Goal: Transaction & Acquisition: Obtain resource

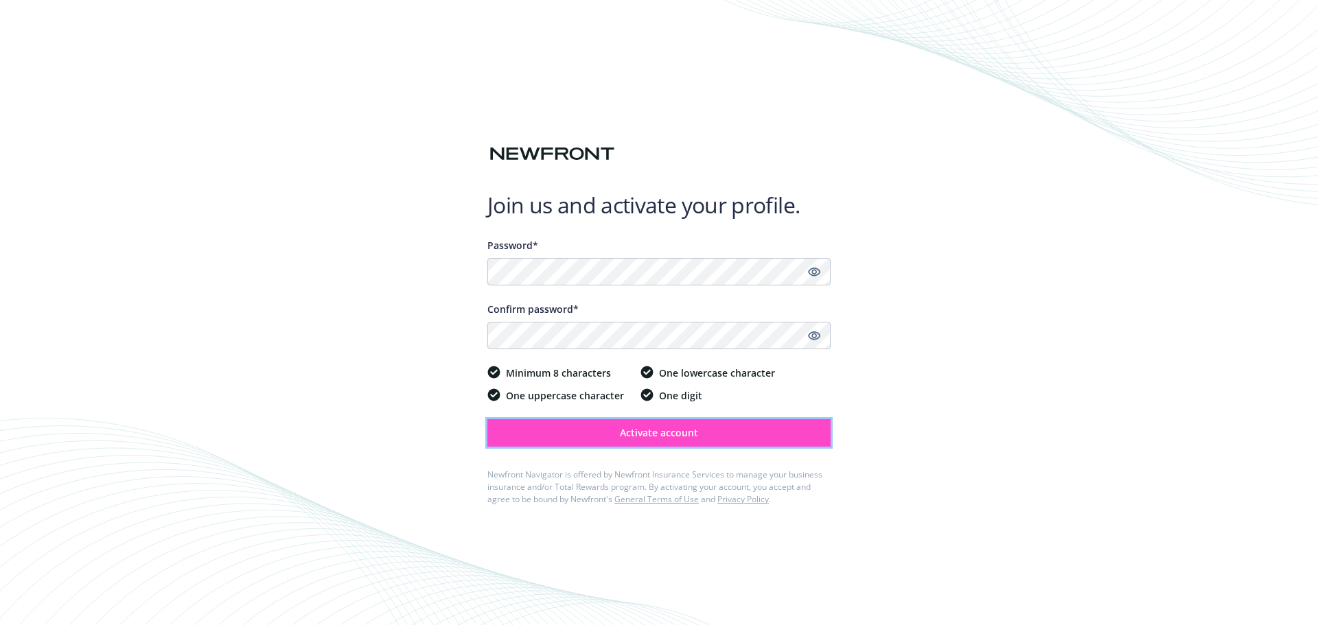
click at [664, 430] on span "Activate account" at bounding box center [659, 432] width 78 height 13
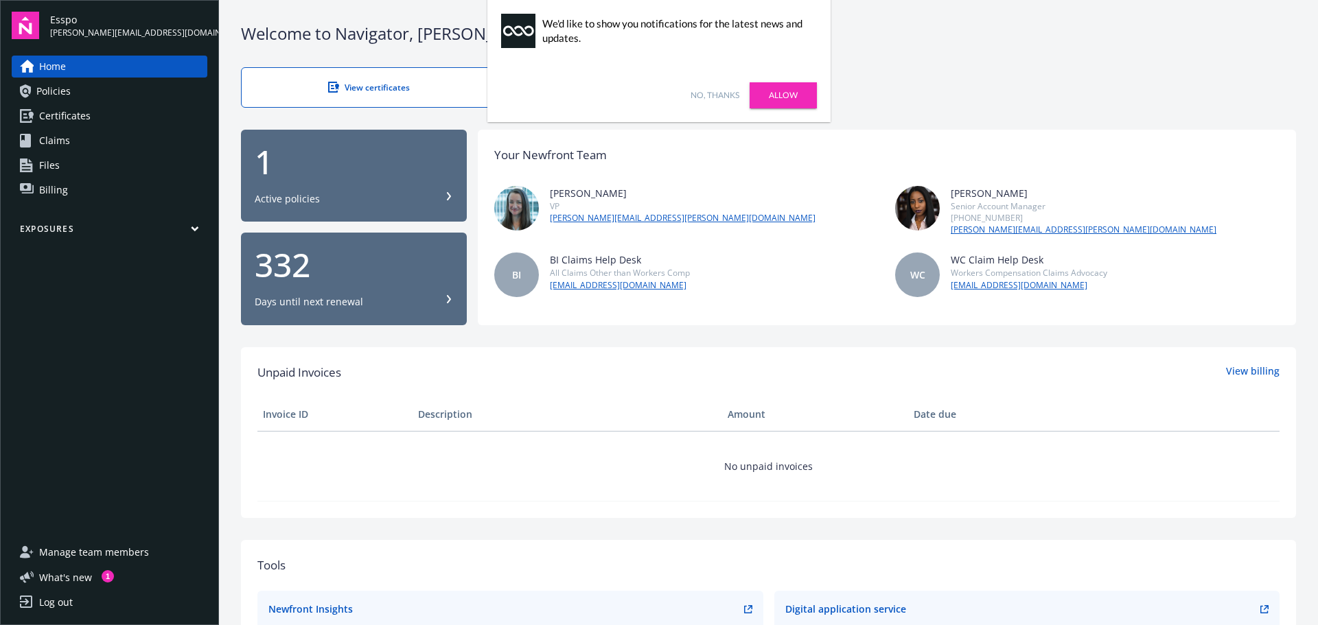
click at [70, 108] on span "Certificates" at bounding box center [64, 116] width 51 height 22
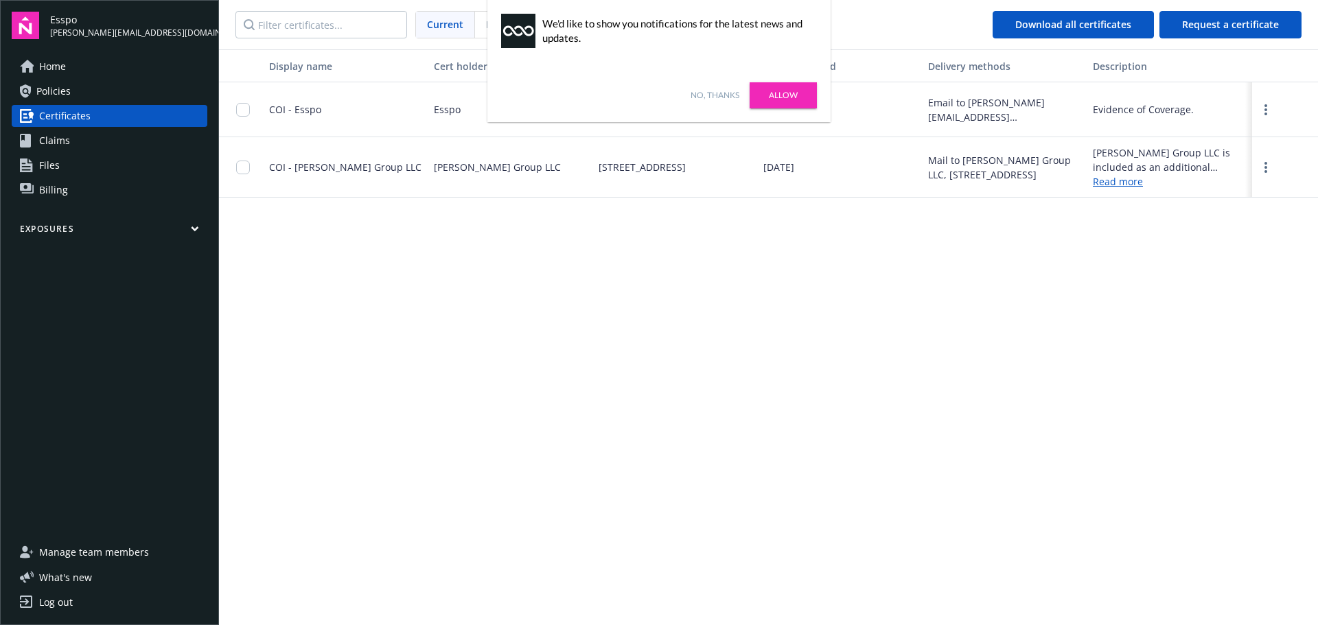
click at [780, 93] on link "Allow" at bounding box center [783, 95] width 67 height 26
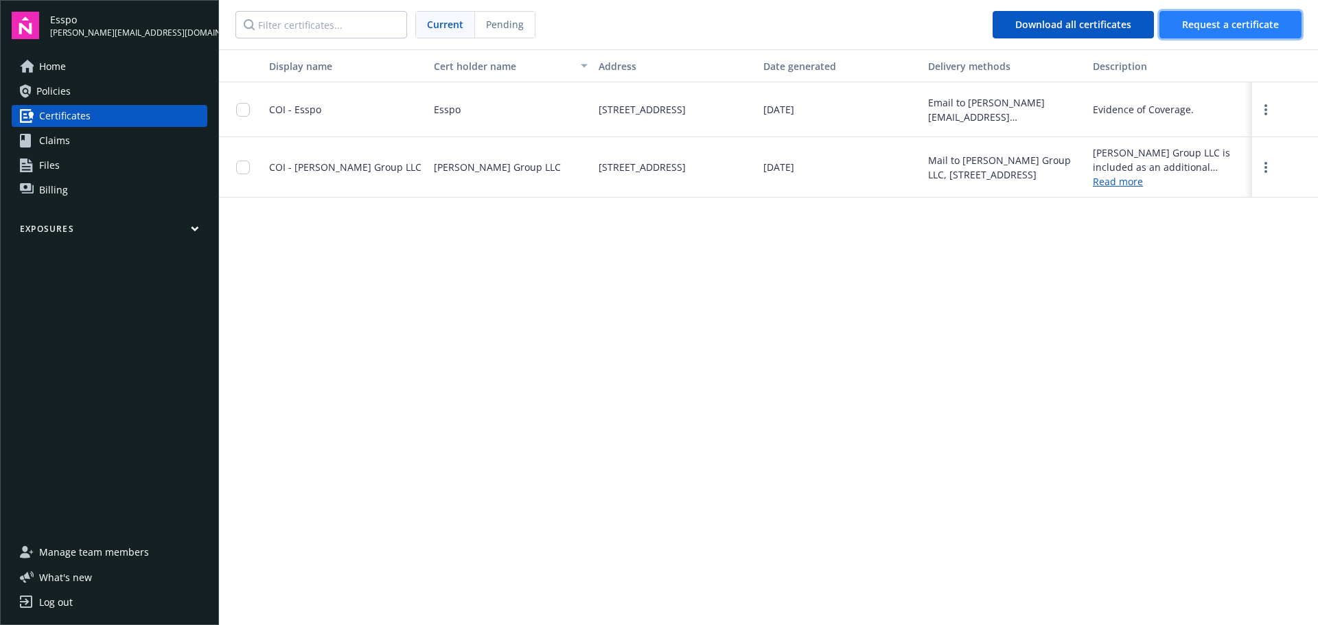
click at [1205, 21] on span "Request a certificate" at bounding box center [1230, 24] width 97 height 13
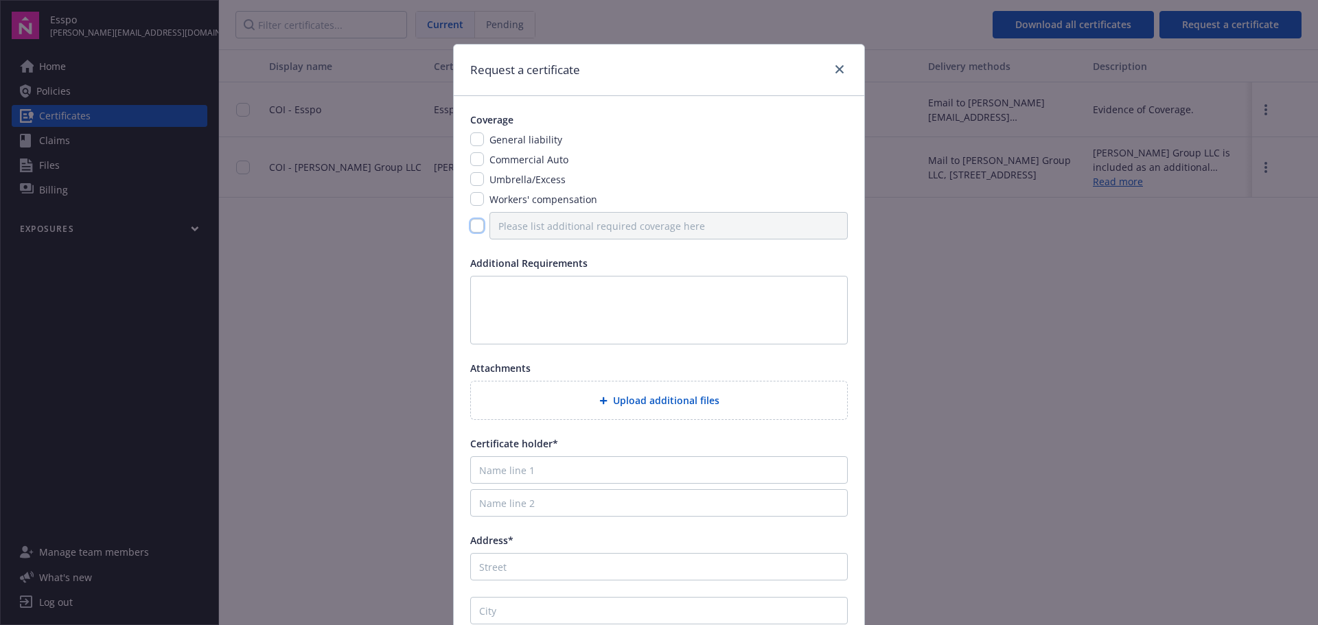
click at [472, 227] on input "checkbox" at bounding box center [477, 226] width 14 height 14
checkbox input "true"
click at [583, 231] on input "Please list additional required coverage here" at bounding box center [668, 225] width 358 height 27
click at [470, 137] on input "checkbox" at bounding box center [477, 139] width 14 height 14
checkbox input "true"
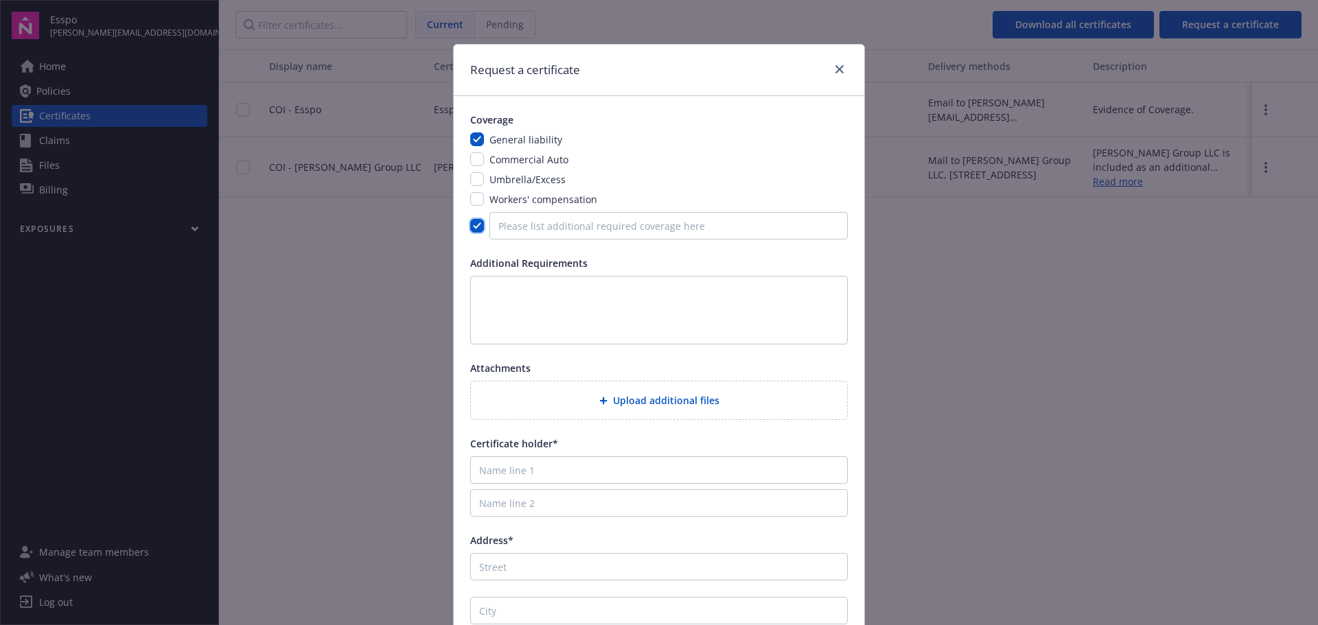
click at [476, 223] on input "checkbox" at bounding box center [477, 226] width 14 height 14
checkbox input "false"
click at [658, 398] on span "Upload additional files" at bounding box center [666, 400] width 106 height 14
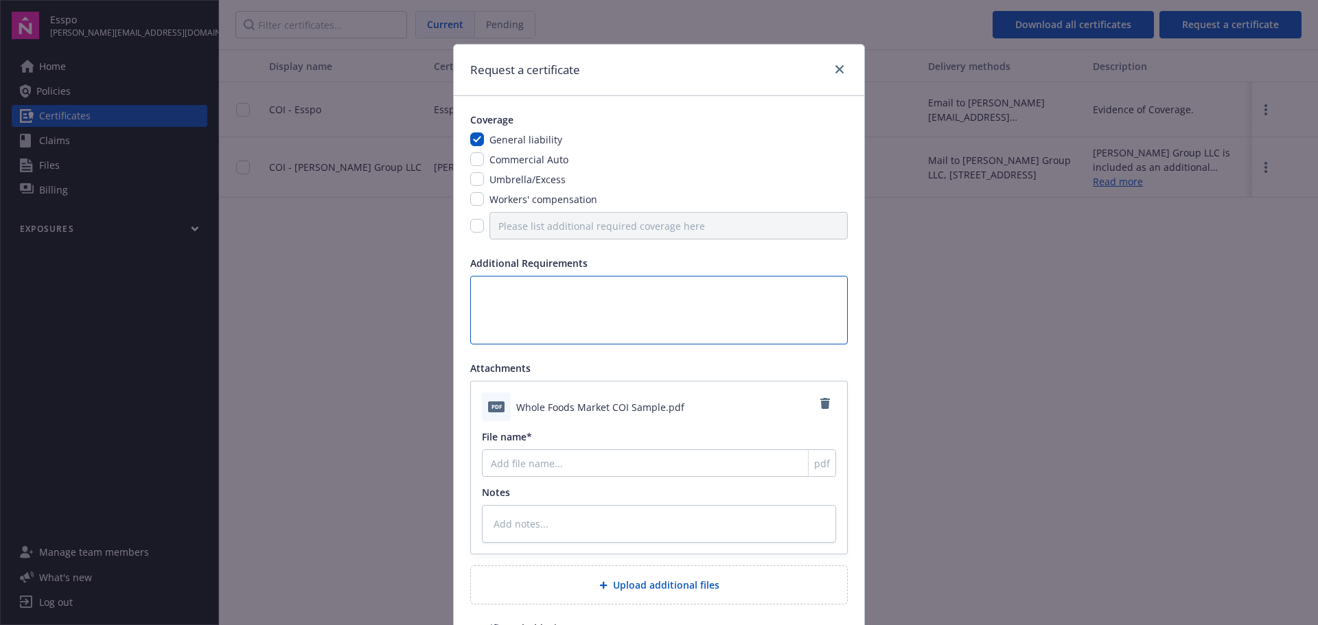
click at [476, 278] on textarea at bounding box center [659, 310] width 378 height 69
type textarea "H"
type textarea "x"
type textarea "Hi"
type textarea "x"
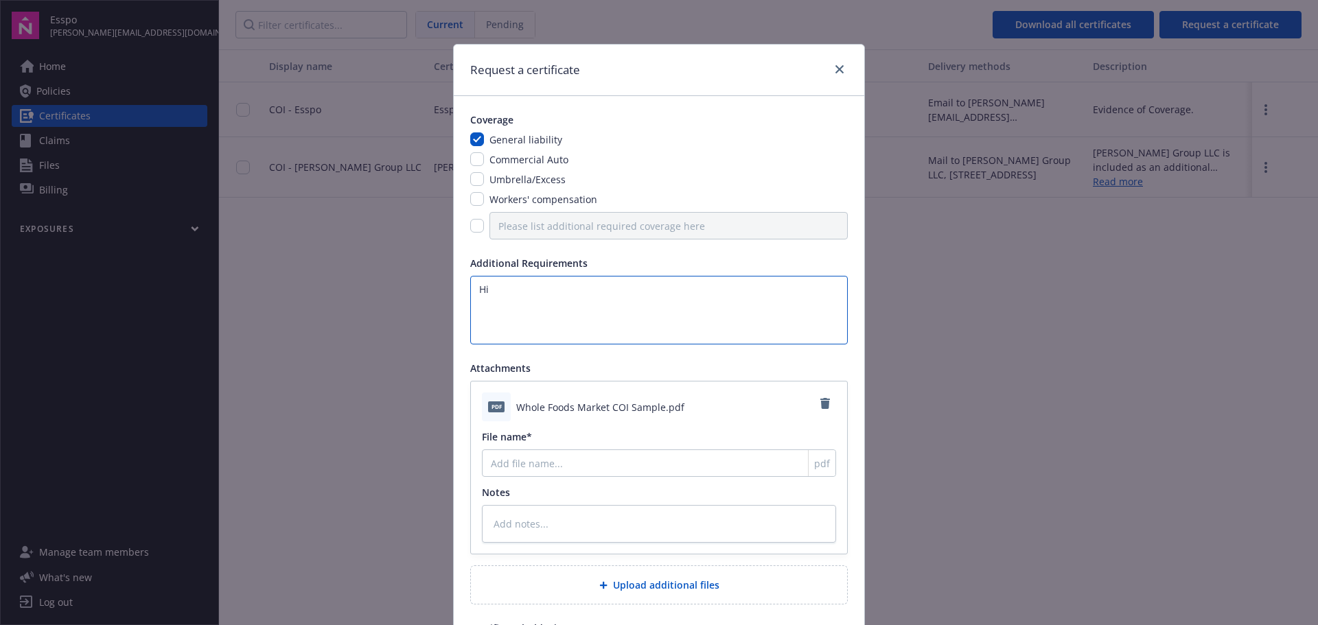
type textarea "Hi"
type textarea "x"
type textarea "Hi P"
type textarea "x"
type textarea "Hi Pl"
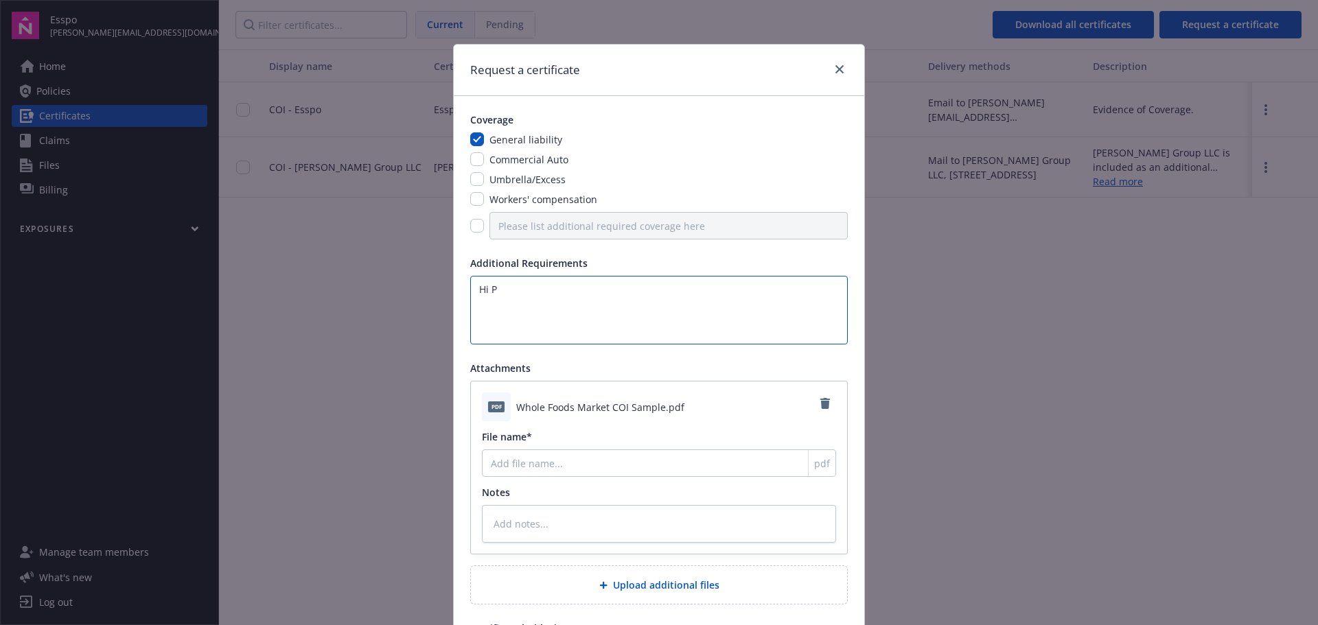
type textarea "x"
type textarea "Hi Ple"
type textarea "x"
type textarea "Hi Plea"
type textarea "x"
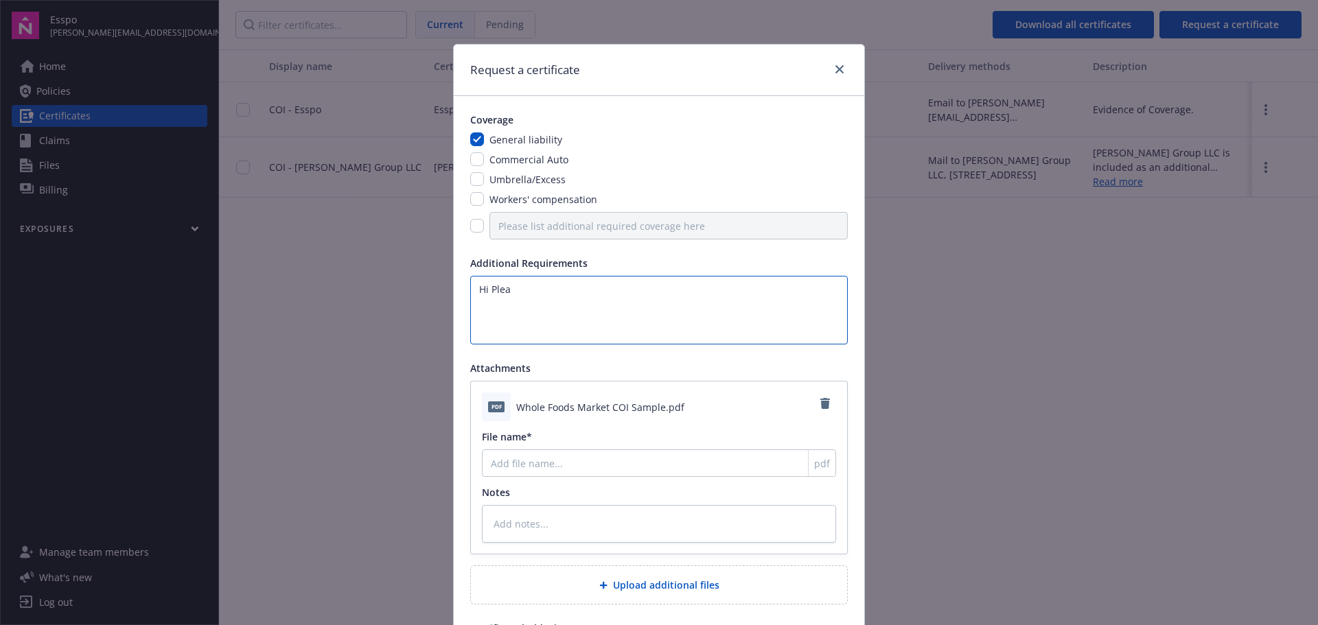
type textarea "Hi Pleas"
type textarea "x"
type textarea "Hi Please"
type textarea "x"
type textarea "Hi Please"
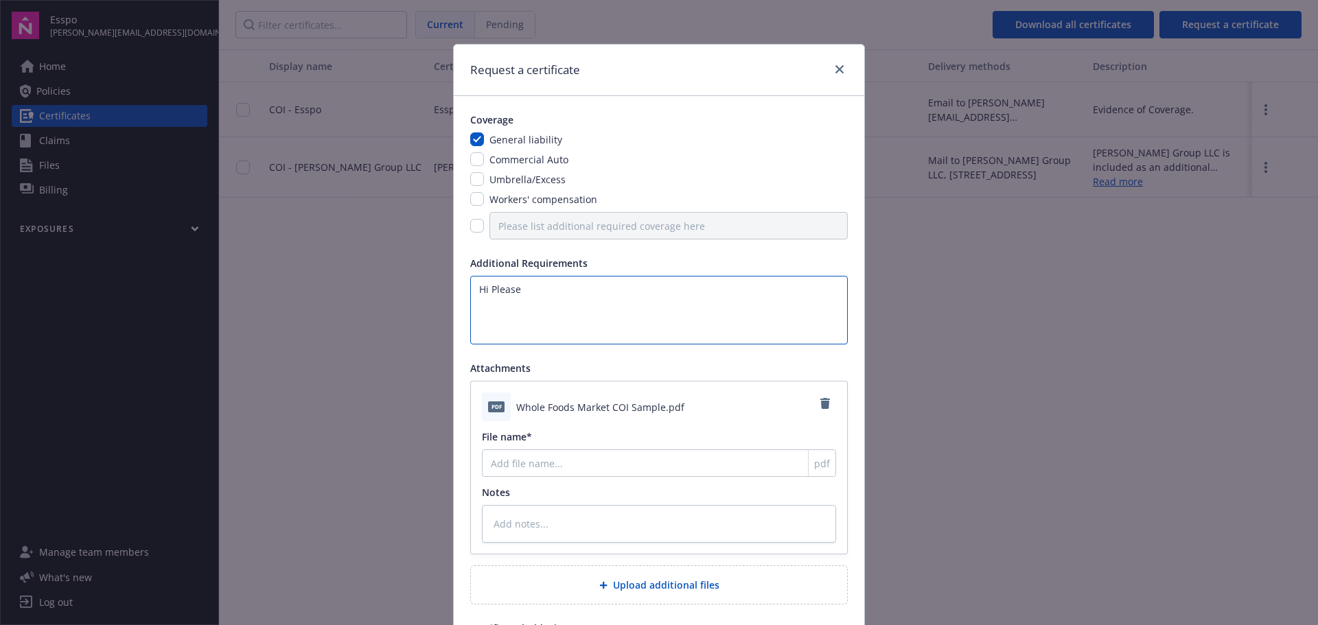
type textarea "x"
type textarea "Hi Please s"
type textarea "x"
type textarea "Hi Please se"
type textarea "x"
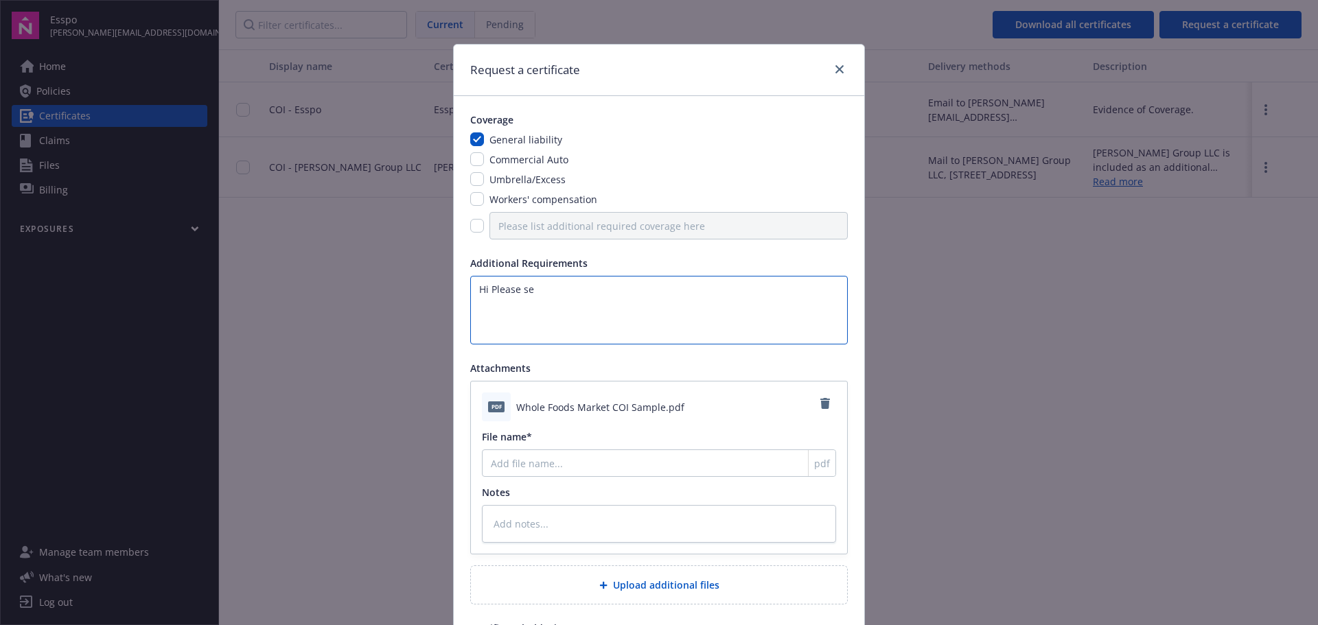
type textarea "Hi Please see"
type textarea "x"
type textarea "Hi Please see"
type textarea "x"
type textarea "Hi Please see t"
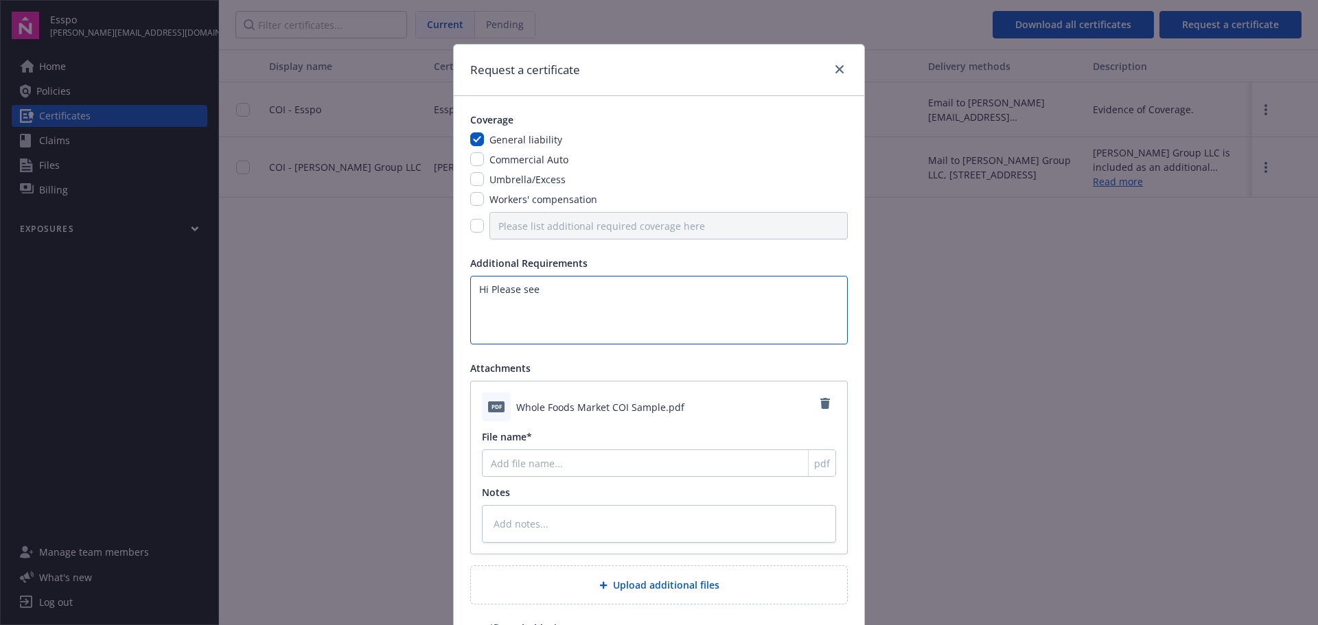
type textarea "x"
type textarea "Hi Please see th"
type textarea "x"
type textarea "Hi Please see the"
type textarea "x"
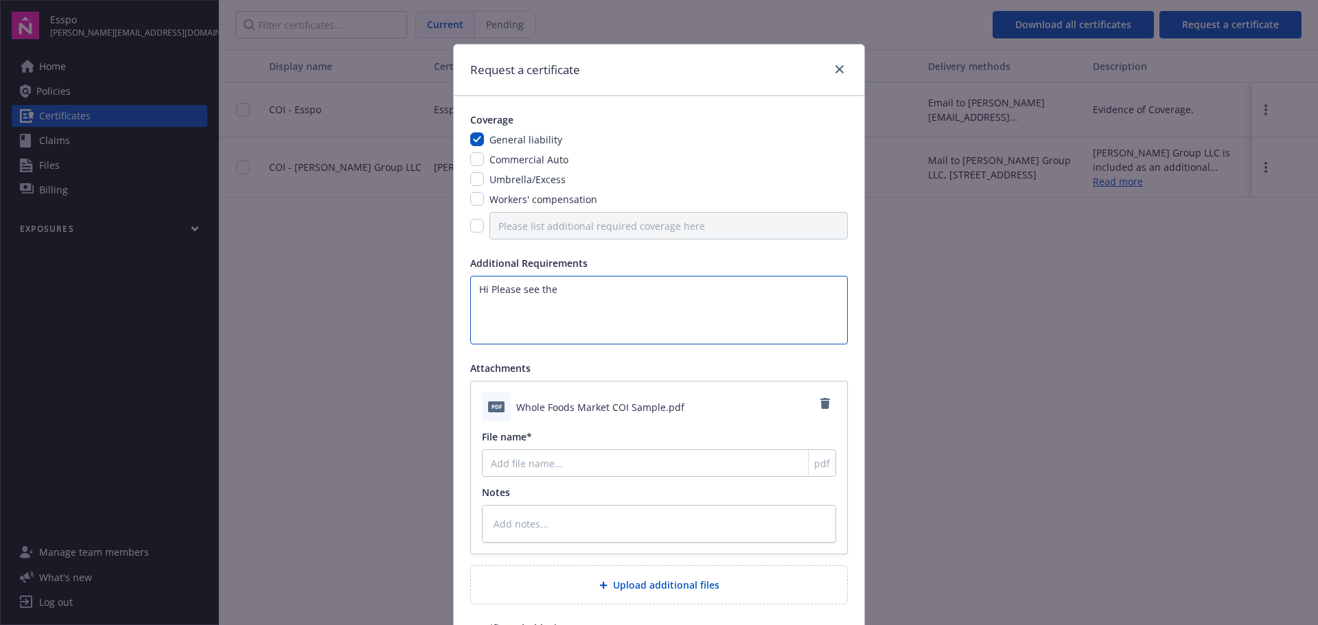
type textarea "Hi Please see the"
type textarea "x"
type textarea "Hi Please see the a"
type textarea "x"
type textarea "Hi Please see the at"
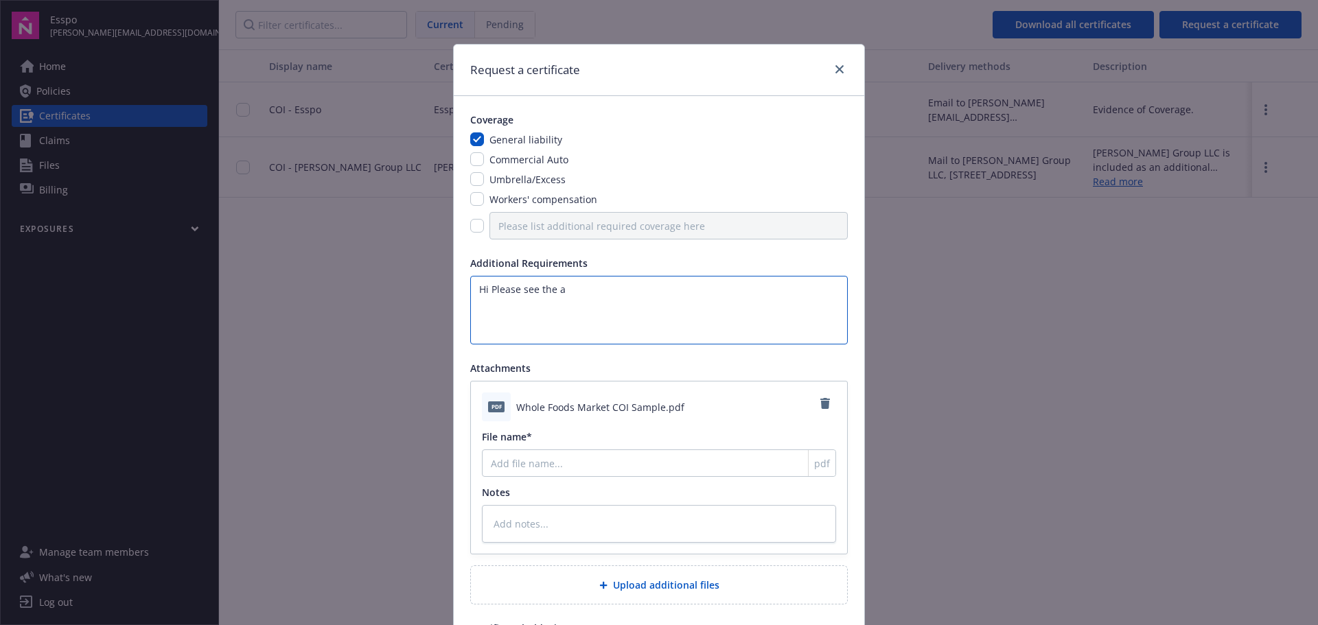
type textarea "x"
type textarea "Hi Please see the att"
type textarea "x"
type textarea "Hi Please see the atta"
type textarea "x"
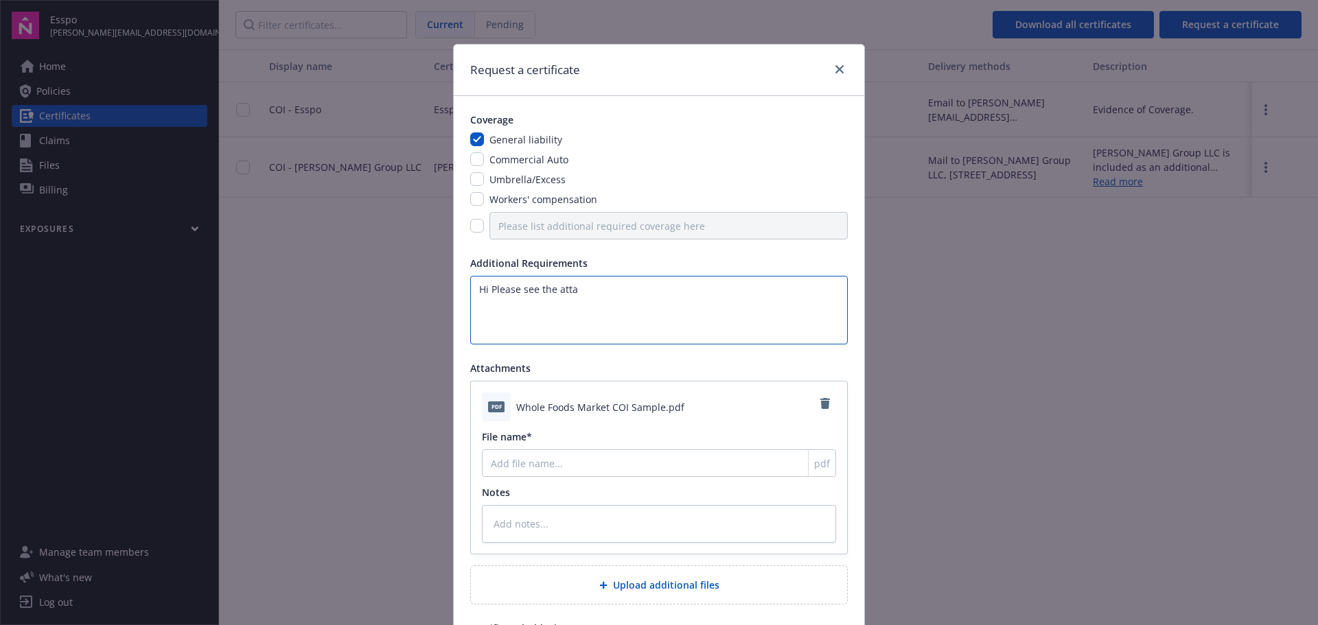
type textarea "Hi Please see the attac"
type textarea "x"
type textarea "Hi Please see the attach"
type textarea "x"
type textarea "Hi Please see the attache"
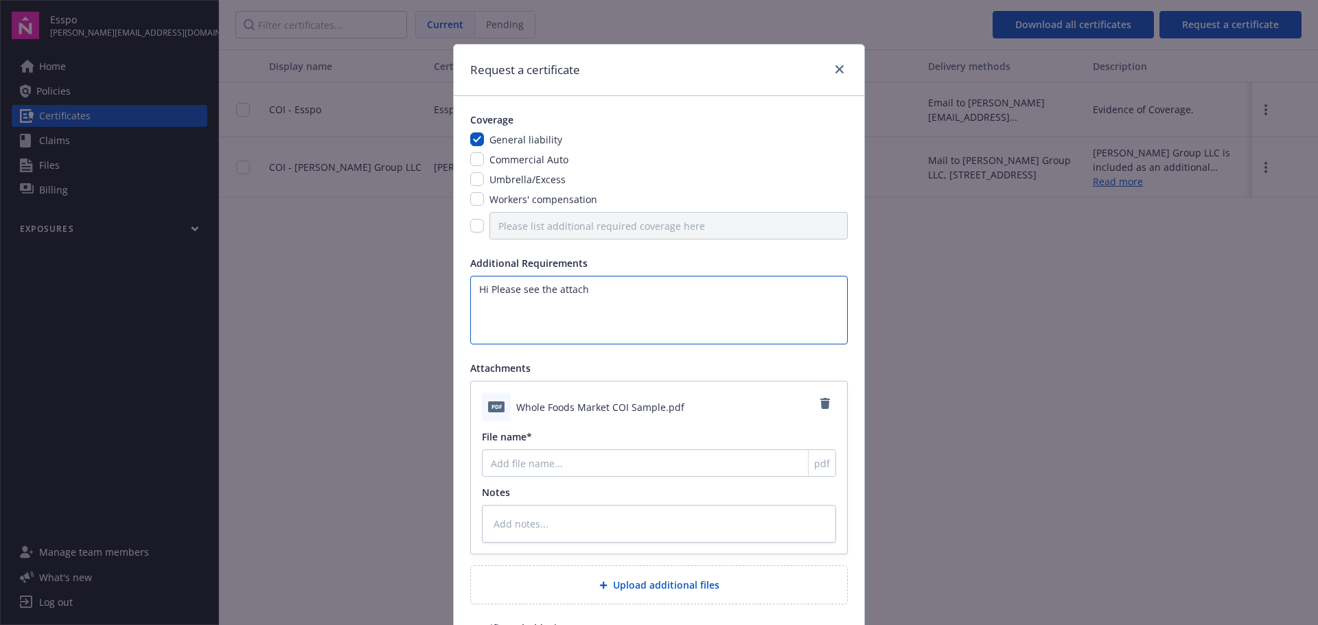
type textarea "x"
type textarea "Hi Please see the attached"
type textarea "x"
type textarea "Hi Please see the attached"
type textarea "x"
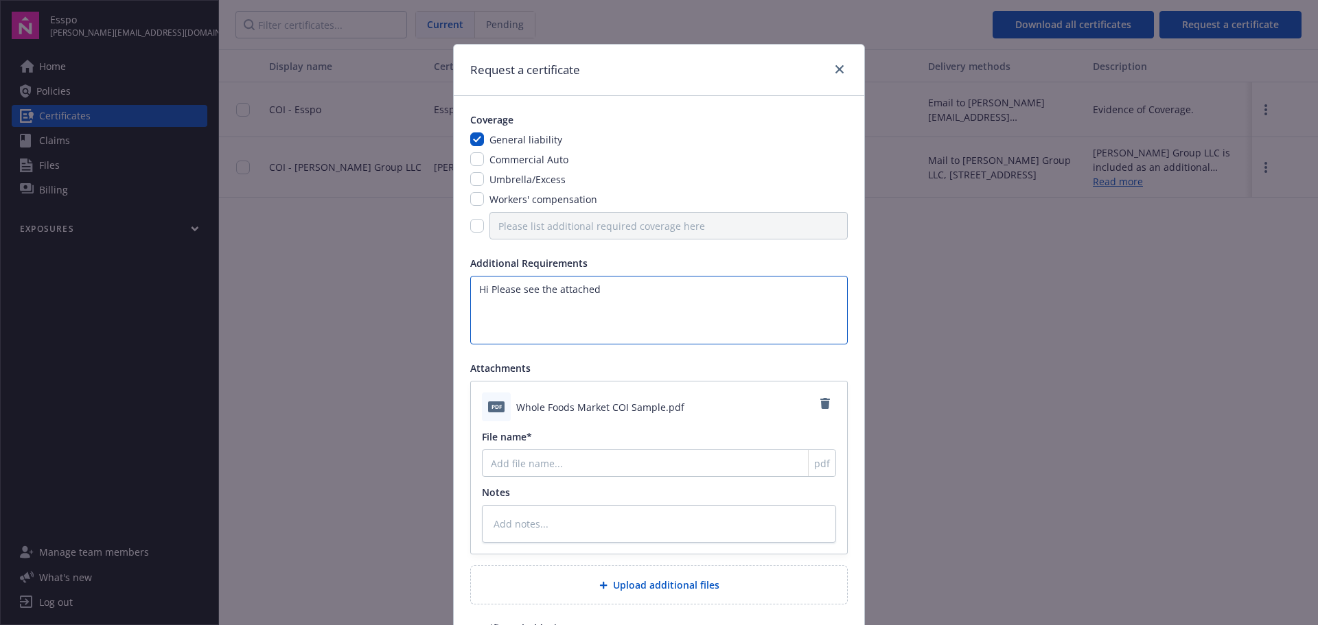
type textarea "Hi Please see the attached s"
type textarea "x"
type textarea "Hi Please see the attached sa"
type textarea "x"
type textarea "Hi Please see the attached sam"
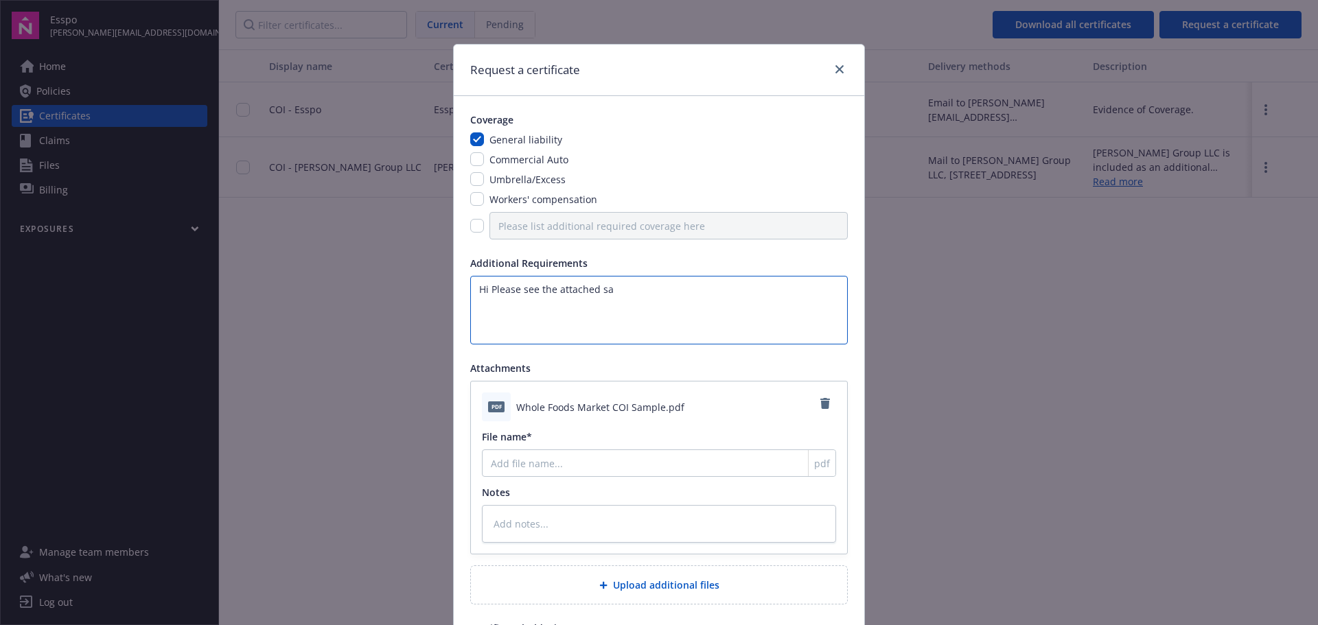
type textarea "x"
type textarea "Hi Please see the attached samp"
type textarea "x"
type textarea "Hi Please see the attached sampl"
type textarea "x"
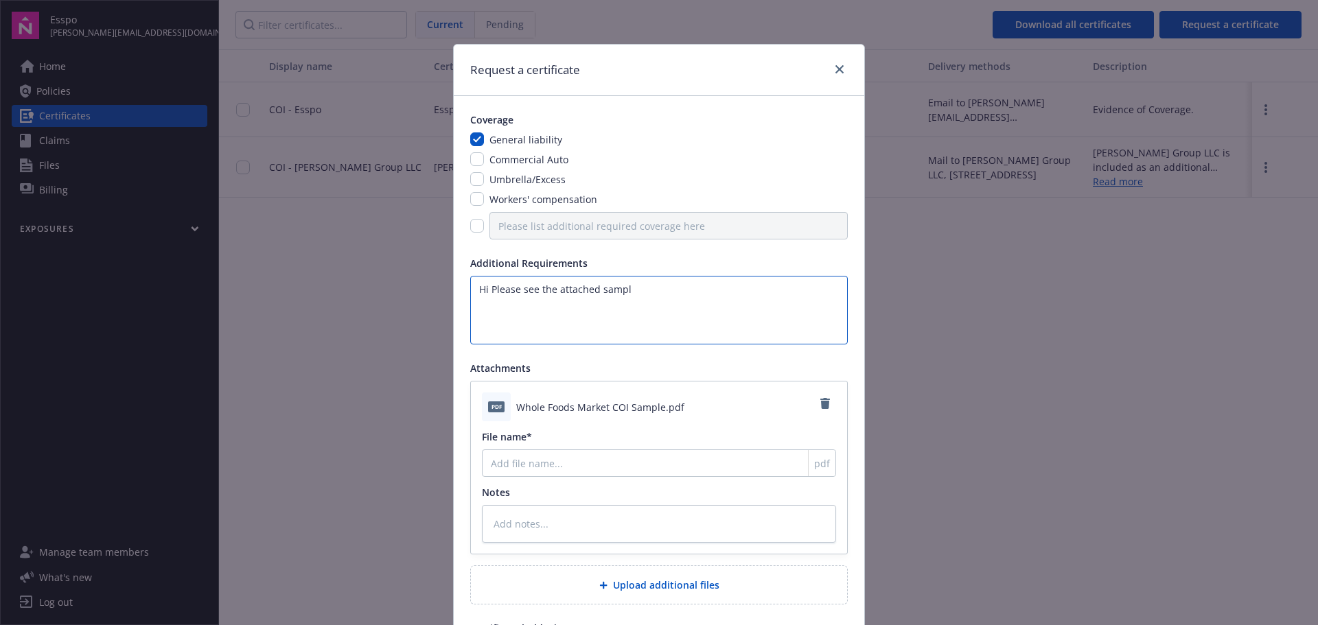
type textarea "Hi Please see the attached sample"
type textarea "x"
type textarea "Hi Please see the attached sample."
type textarea "x"
type textarea "Hi Please see the attached sample."
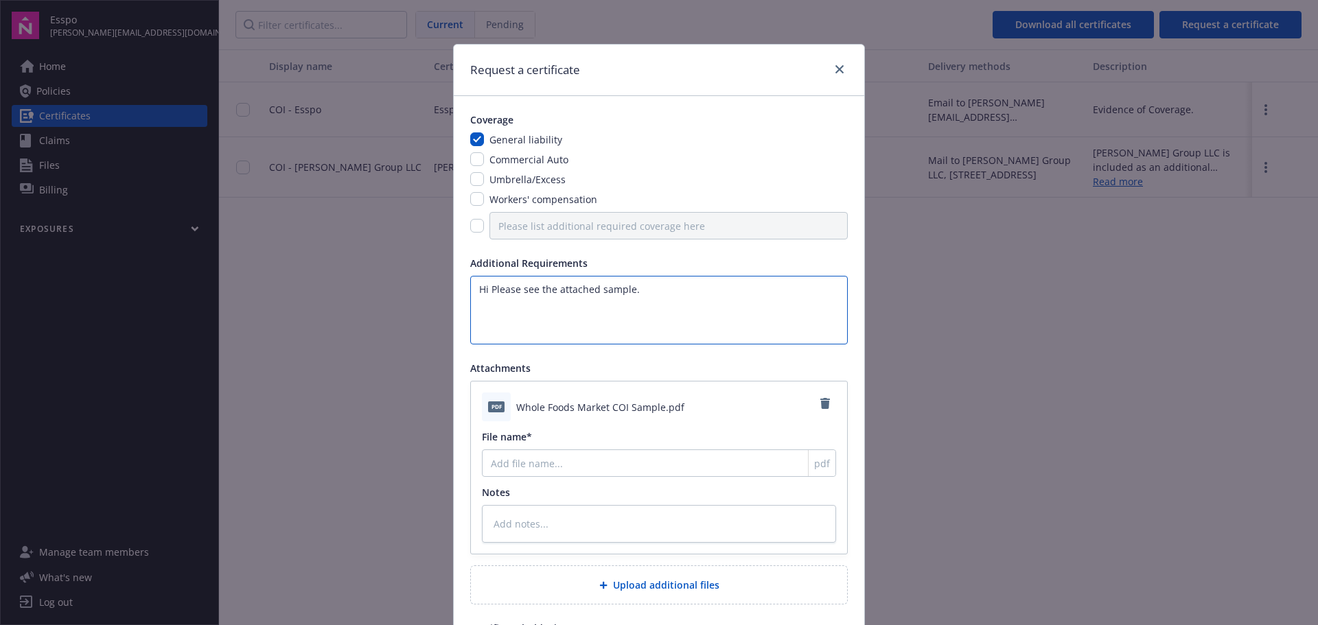
type textarea "x"
type textarea "Hi Please see the attached sample. W"
type textarea "x"
type textarea "Hi Please see the attached sample. We"
type textarea "x"
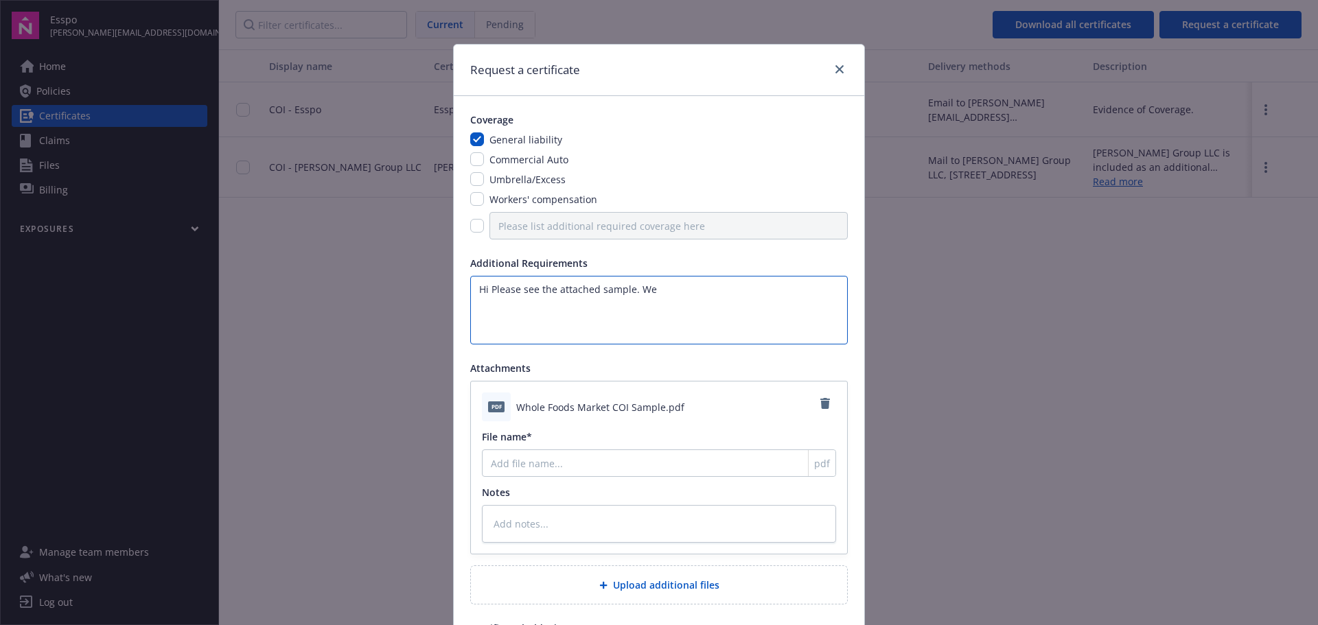
type textarea "Hi Please see the attached sample. We"
type textarea "x"
type textarea "Hi Please see the attached sample. We n"
type textarea "x"
type textarea "Hi Please see the attached sample. We ne"
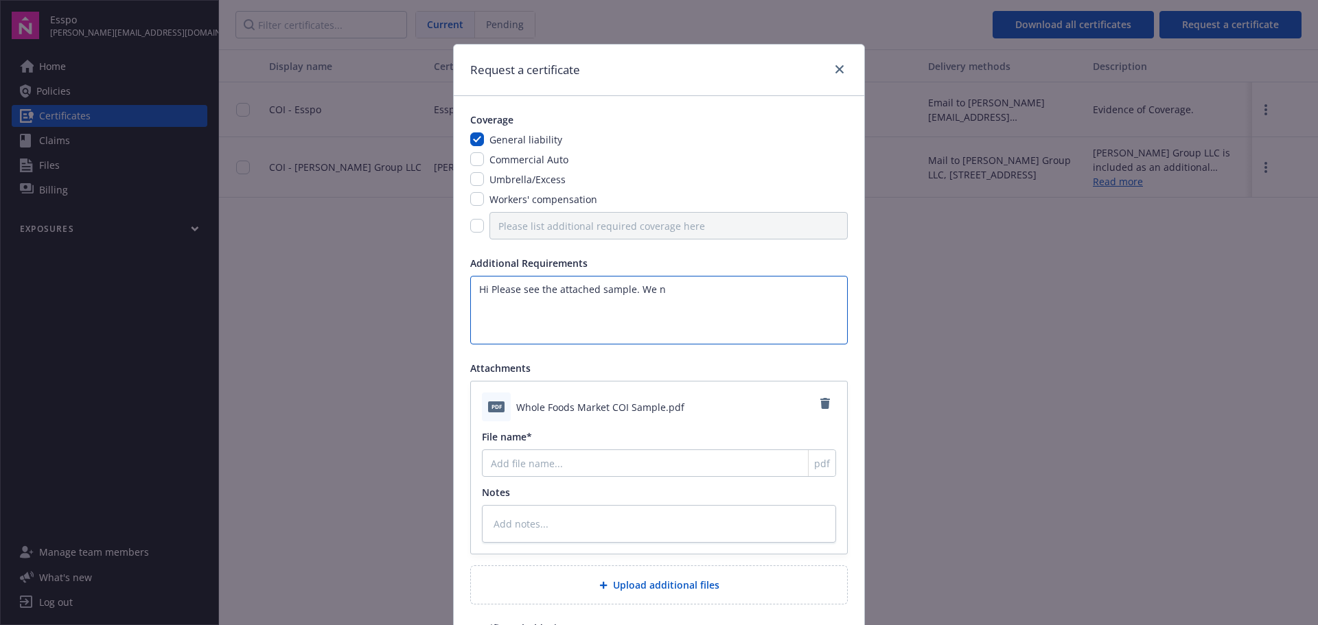
type textarea "x"
type textarea "Hi Please see the attached sample. We nee"
type textarea "x"
type textarea "Hi Please see the attached sample. We need"
type textarea "x"
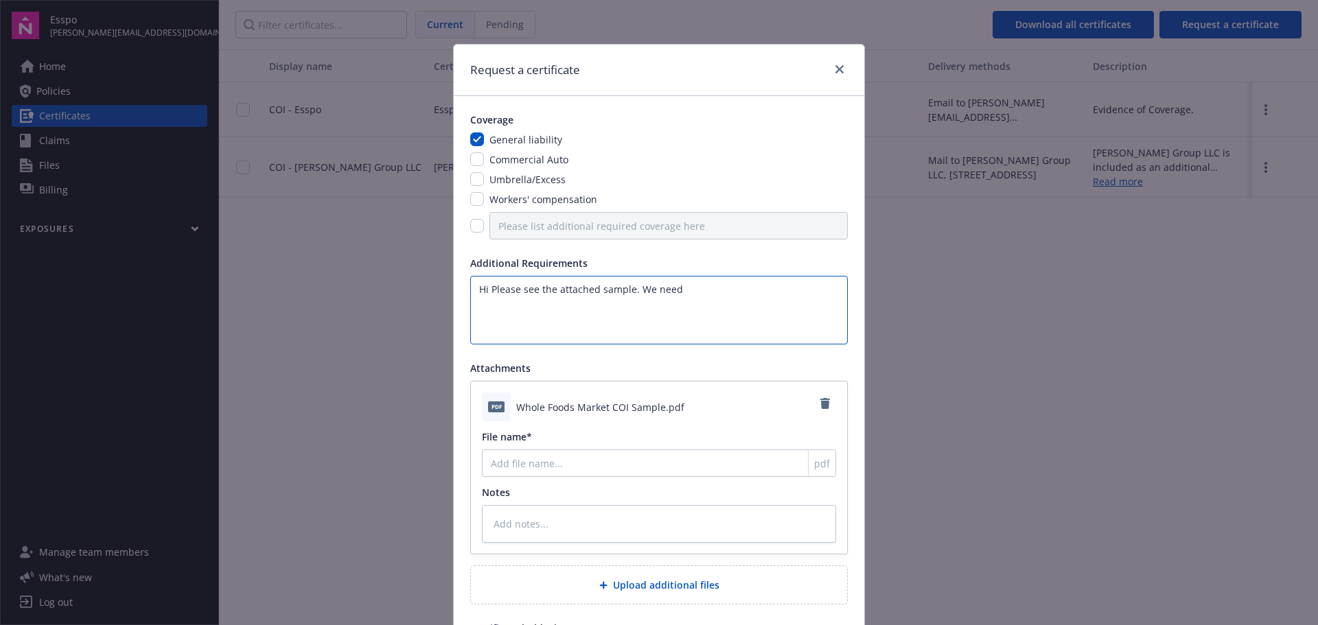
type textarea "Hi Please see the attached sample. We need"
type textarea "x"
type textarea "Hi Please see the attached sample. We need a"
type textarea "x"
type textarea "Hi Please see the attached sample. We need a"
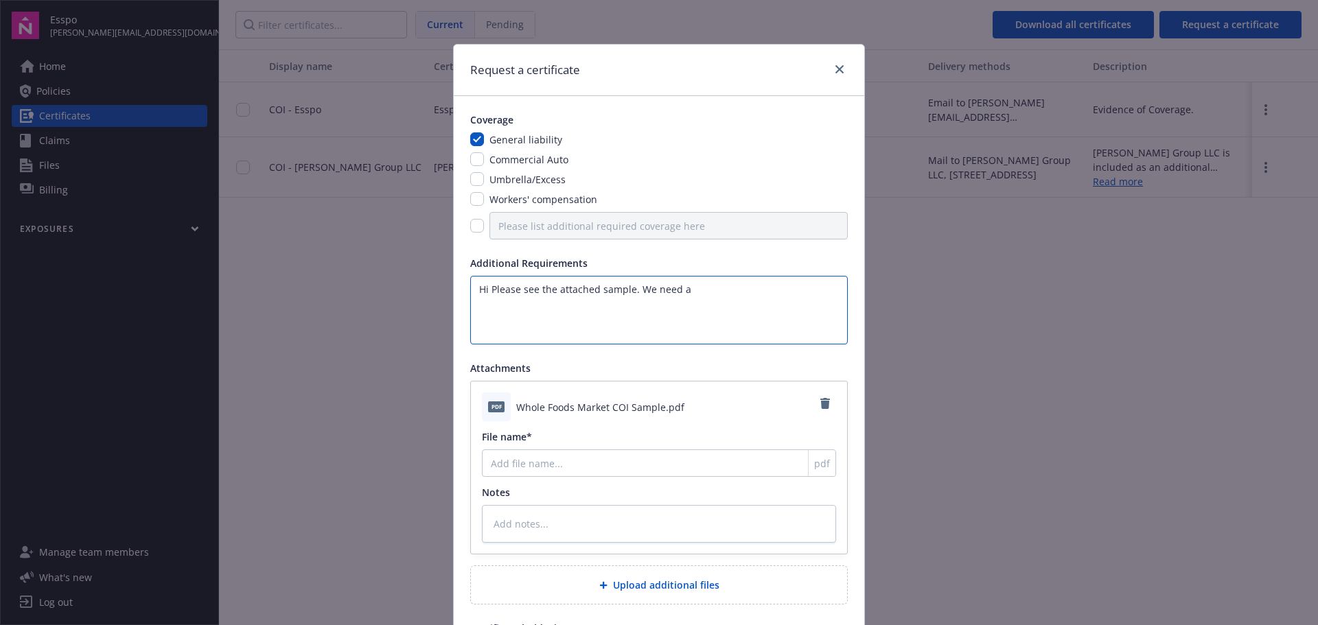
type textarea "x"
type textarea "Hi Please see the attached sample. We need a C"
type textarea "x"
type textarea "Hi Please see the attached sample. We need a CO"
type textarea "x"
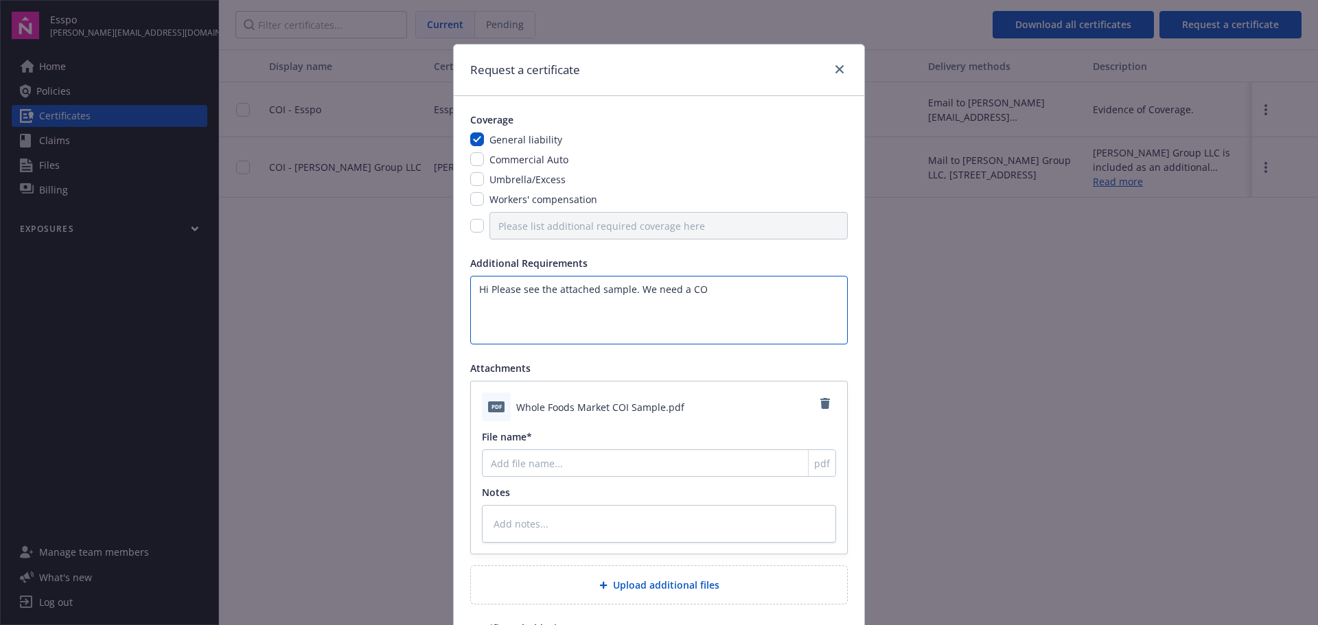
type textarea "Hi Please see the attached sample. We need a COI"
type textarea "x"
type textarea "Hi Please see the attached sample. We need a COI"
click at [512, 515] on textarea at bounding box center [659, 524] width 354 height 38
type textarea "x"
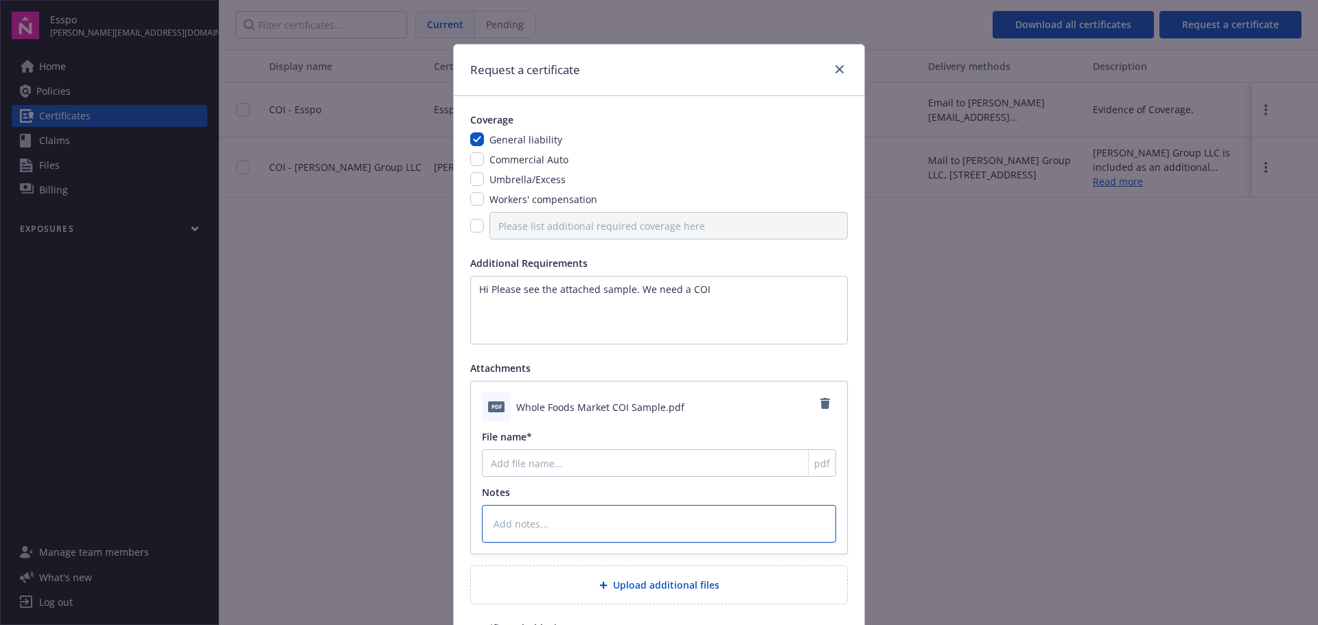
type textarea "U"
type textarea "x"
type textarea "Ur"
type textarea "x"
type textarea "Urge"
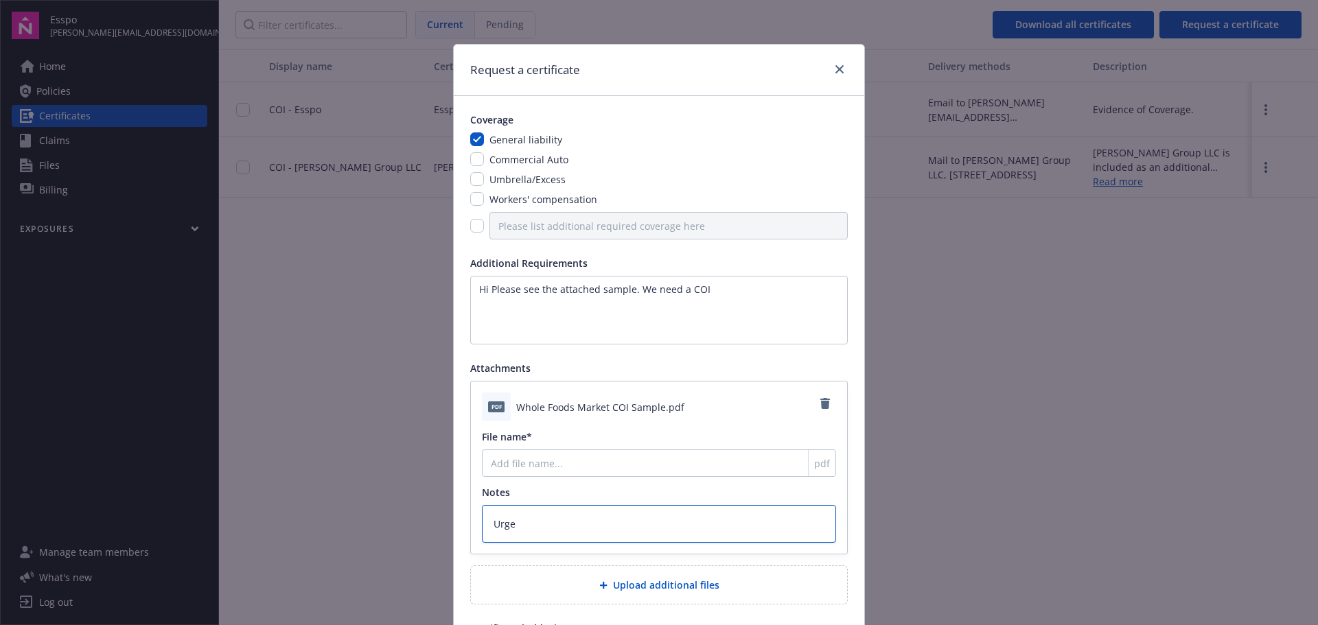
type textarea "x"
type textarea "Urgen"
type textarea "x"
type textarea "Urgent"
type textarea "x"
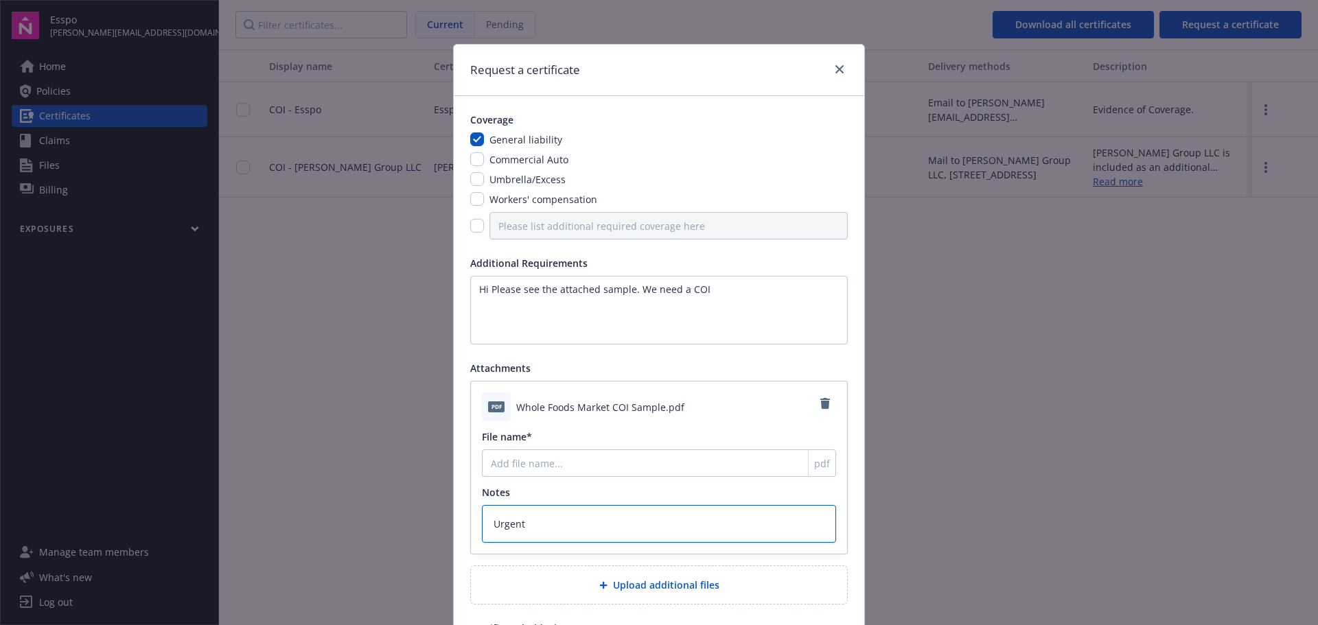
type textarea "Urgent"
type textarea "x"
type textarea "Urgent p"
type textarea "x"
type textarea "Urgent pl"
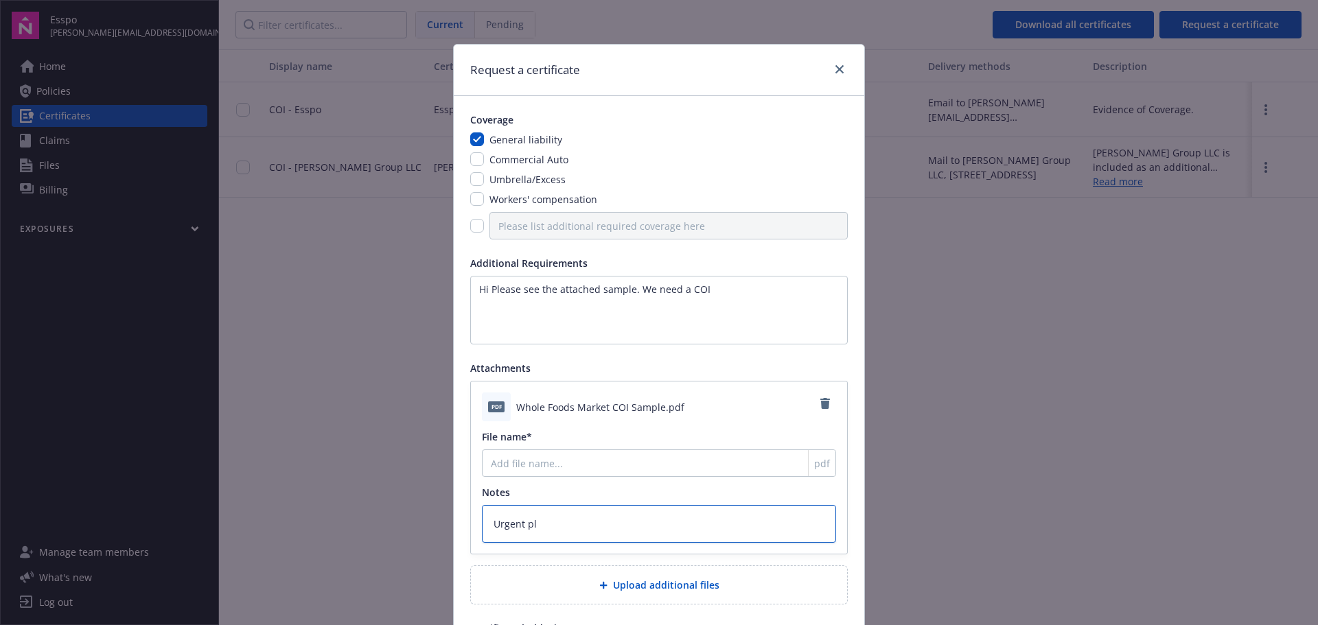
type textarea "x"
type textarea "Urgent ple"
type textarea "x"
type textarea "Urgent plea"
type textarea "x"
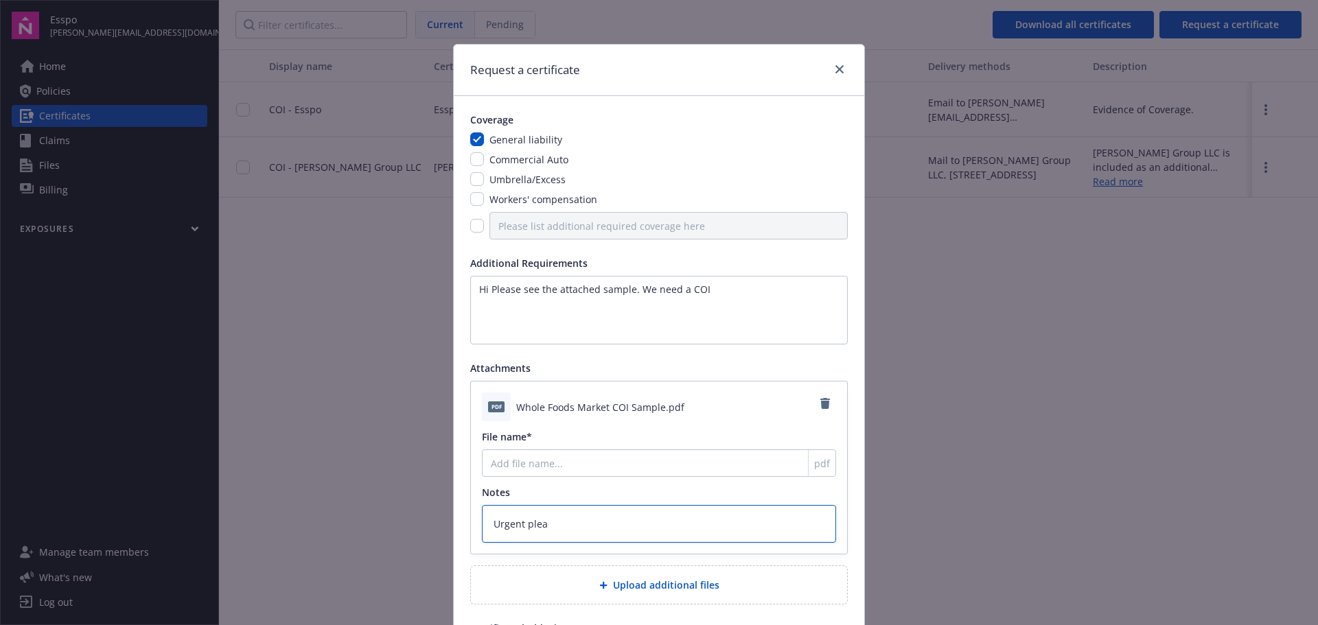
type textarea "Urgent pleas"
type textarea "x"
type textarea "Urgent please"
click at [508, 474] on input "File name*" at bounding box center [659, 463] width 354 height 27
click at [732, 287] on textarea "Hi Please see the attached sample. We need a COI" at bounding box center [659, 310] width 378 height 69
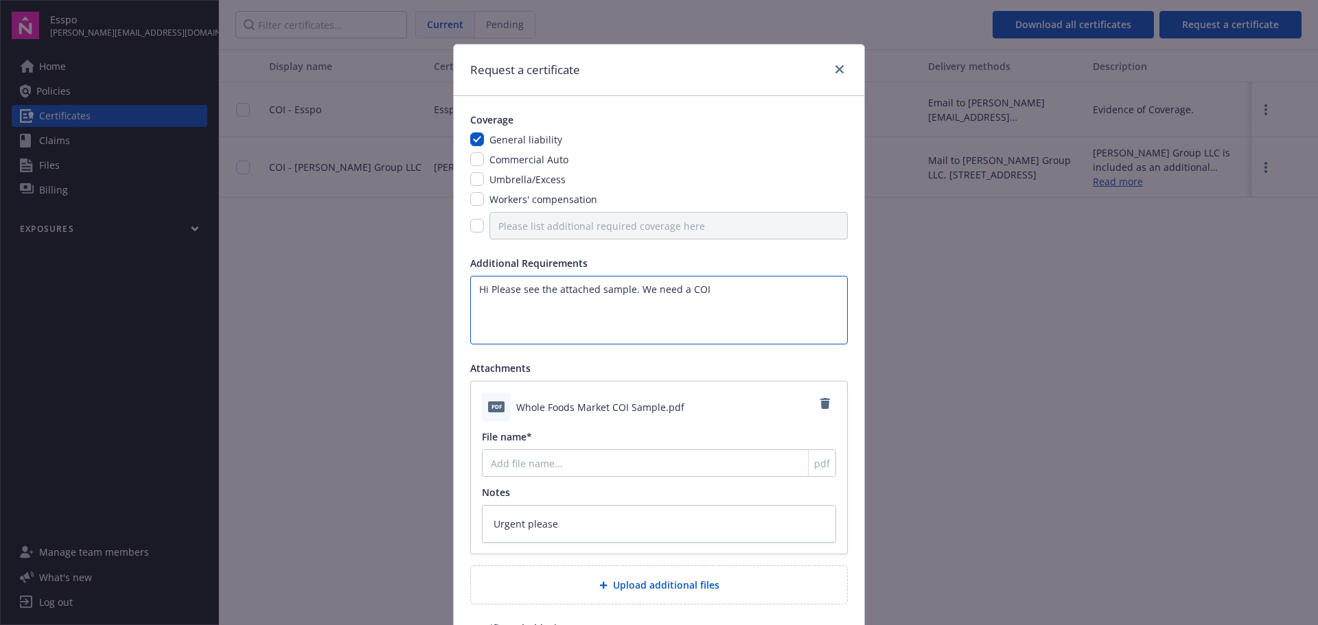
type textarea "Hi Please see the attached sample. We need a COI"
type textarea "x"
type textarea "Hi Please see the attached sample. We need a COI f"
type textarea "x"
type textarea "Hi Please see the attached sample. We need a COI fr"
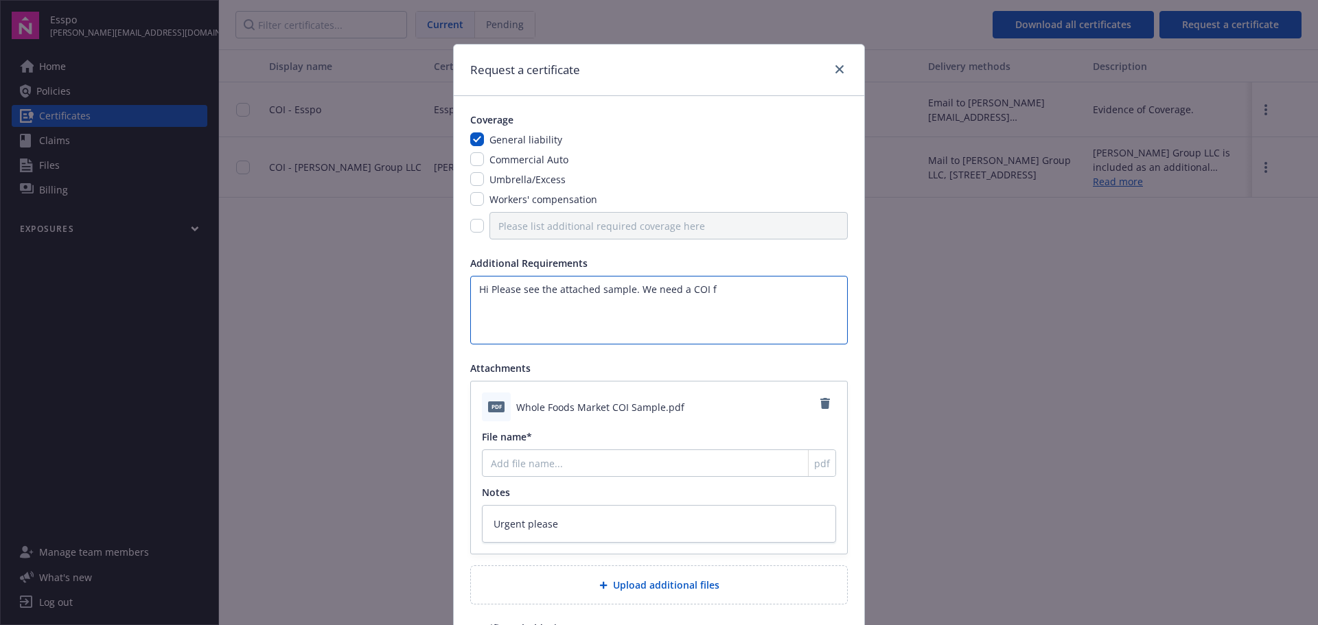
type textarea "x"
type textarea "Hi Please see the attached sample. We need a COI fro"
type textarea "x"
drag, startPoint x: 714, startPoint y: 292, endPoint x: 702, endPoint y: 291, distance: 12.4
click at [702, 291] on textarea "Hi Please see the attached sample. We need a COI fro" at bounding box center [659, 310] width 378 height 69
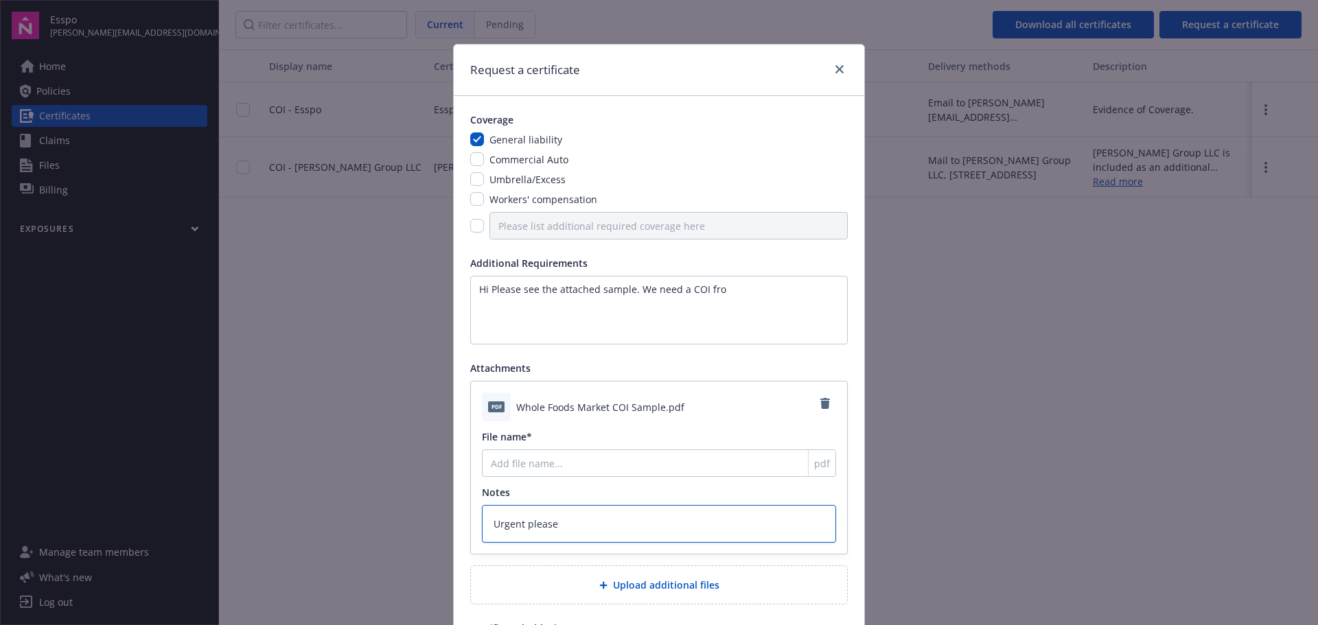
click at [565, 527] on textarea "Urgent please" at bounding box center [659, 524] width 354 height 38
drag, startPoint x: 740, startPoint y: 291, endPoint x: 701, endPoint y: 301, distance: 40.5
click at [701, 301] on textarea "Hi Please see the attached sample. We need a COI fro" at bounding box center [659, 310] width 378 height 69
paste textarea "Your current certificate of insurance showing "Whole Foods Market, Inc and its …"
type textarea "Hi Please see the attached sample. We need a COI Your current certificate of in…"
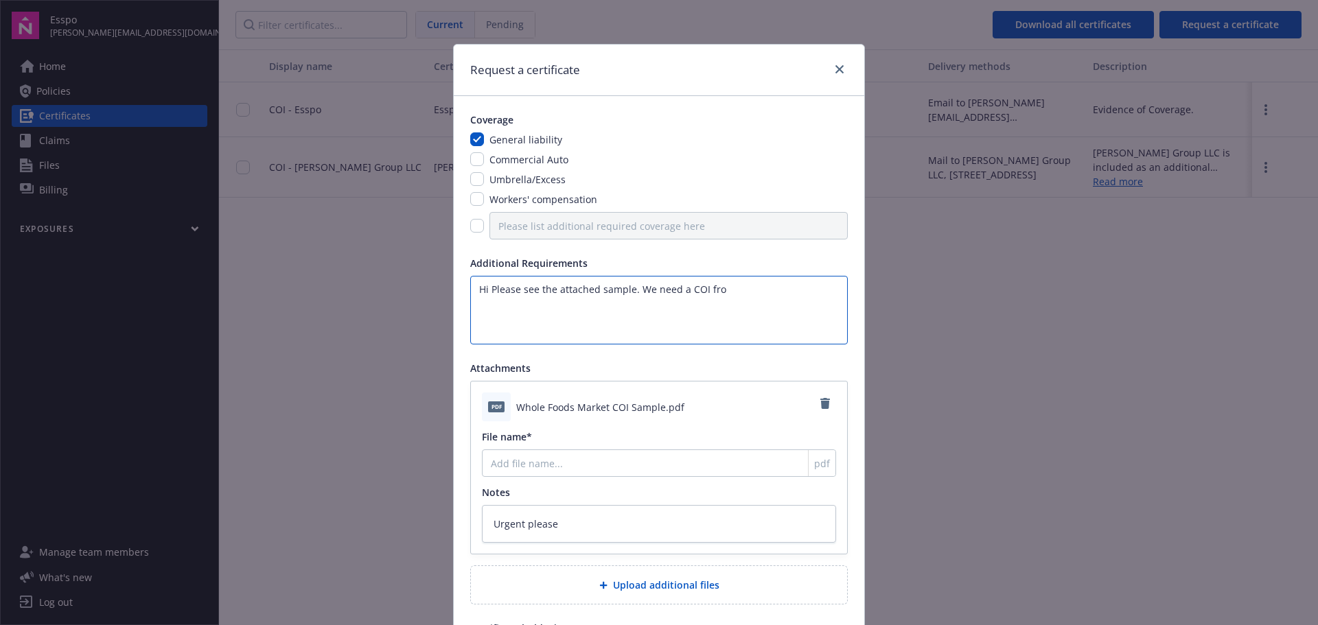
type textarea "x"
drag, startPoint x: 702, startPoint y: 289, endPoint x: 513, endPoint y: 301, distance: 189.1
click at [515, 301] on textarea "Hi Please see the attached sample. We need a COI Your current certificate of in…" at bounding box center [659, 310] width 378 height 69
type textarea "Hi Please see the attached sample. We need a COI e showing "Whole Foods Market,…"
type textarea "x"
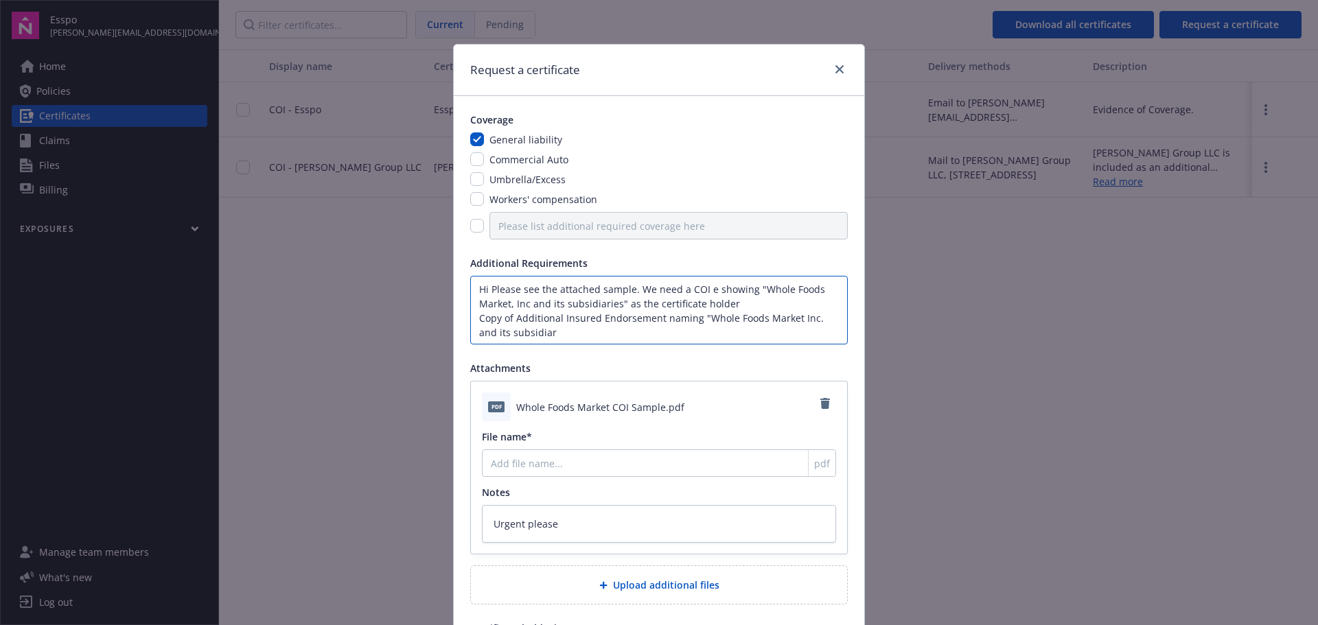
type textarea "Hi Please see the attached sample. We need a COI showing "Whole Foods Market, I…"
type textarea "x"
type textarea "Hi Please see the attached sample. We need a COI showing "Whole Foods Market, I…"
type textarea "x"
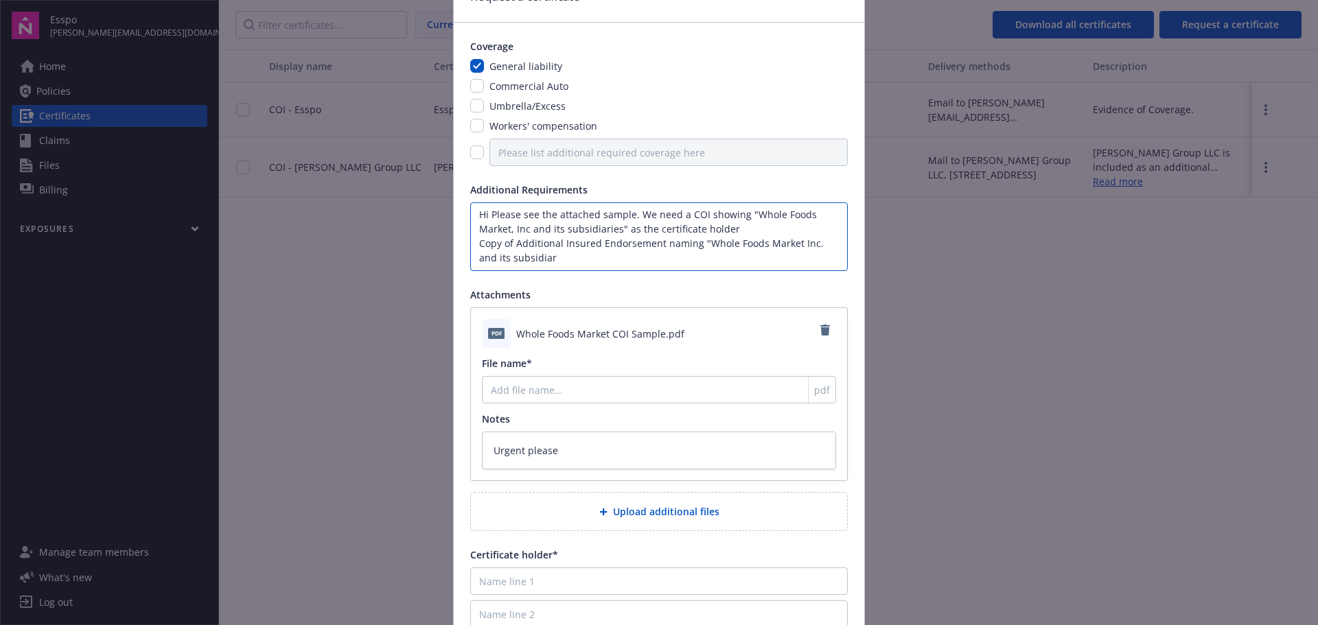
scroll to position [69, 0]
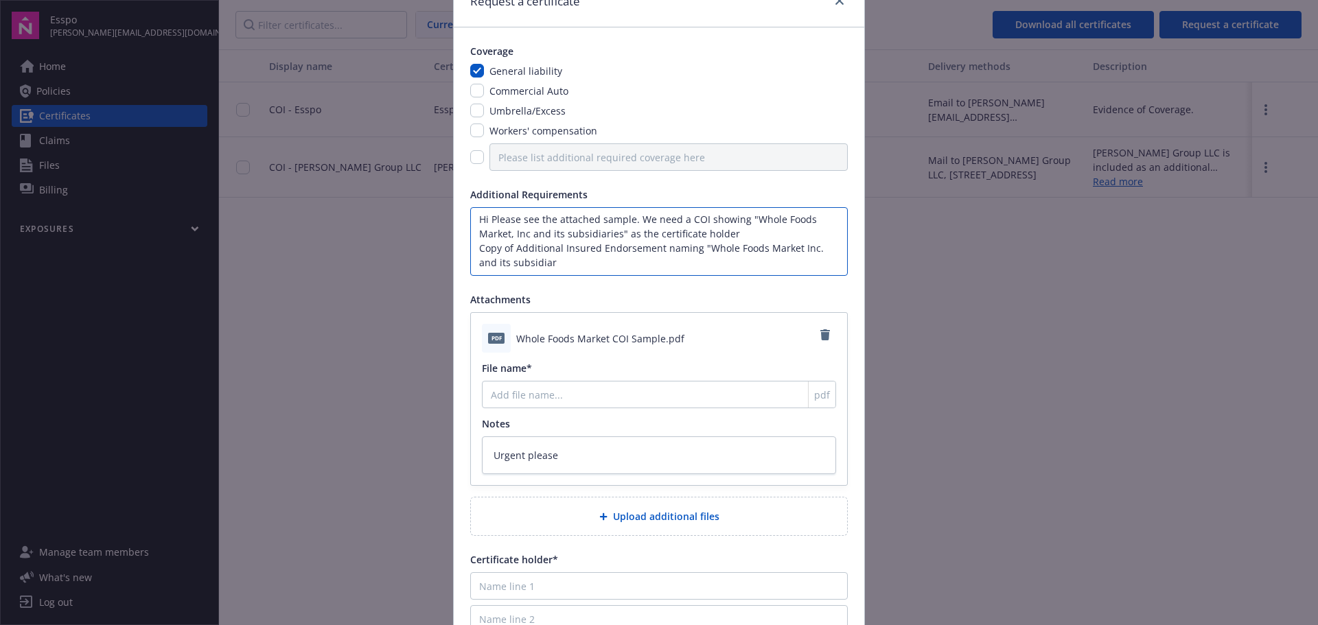
click at [736, 235] on textarea "Hi Please see the attached sample. We need a COI showing "Whole Foods Market, I…" at bounding box center [659, 241] width 378 height 69
type textarea "Hi Please see the attached sample. We need a COI showing "Whole Foods Market, I…"
type textarea "x"
type textarea "Hi Please see the attached sample. We need a COI showing "Whole Foods Market, I…"
type textarea "x"
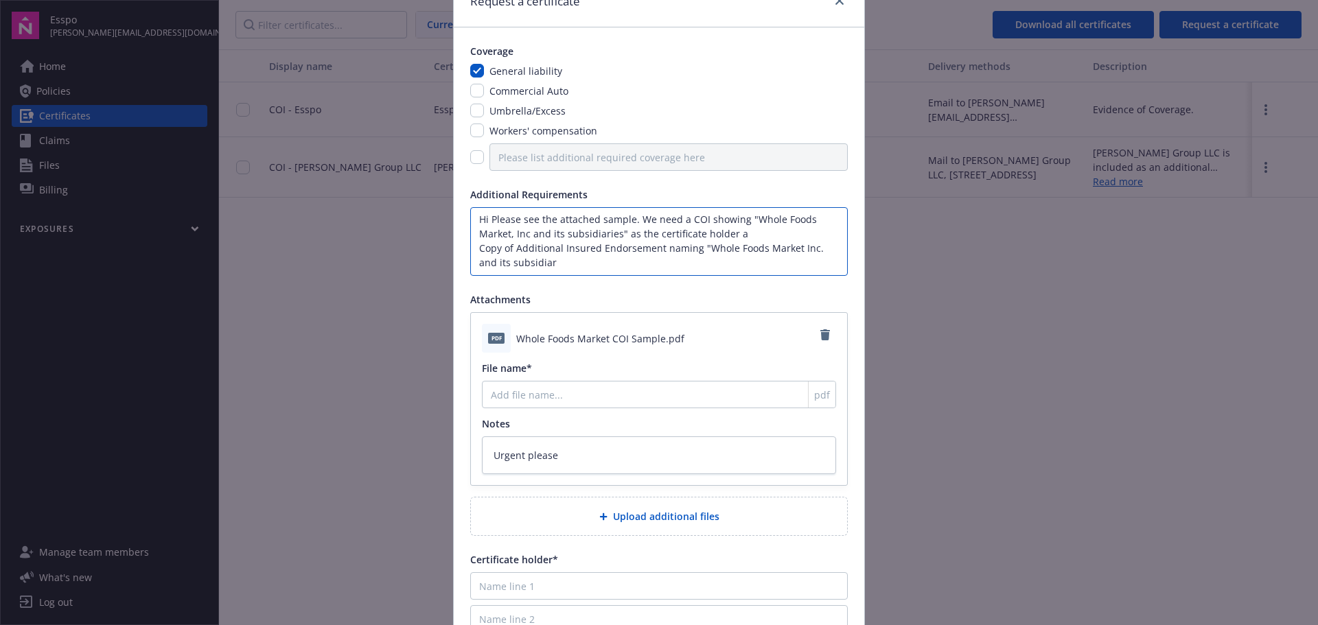
type textarea "Hi Please see the attached sample. We need a COI showing "Whole Foods Market, I…"
type textarea "x"
type textarea "Hi Please see the attached sample. We need a COI showing "Whole Foods Market, I…"
type textarea "x"
type textarea "Hi Please see the attached sample. We need a COI showing "Whole Foods Market, I…"
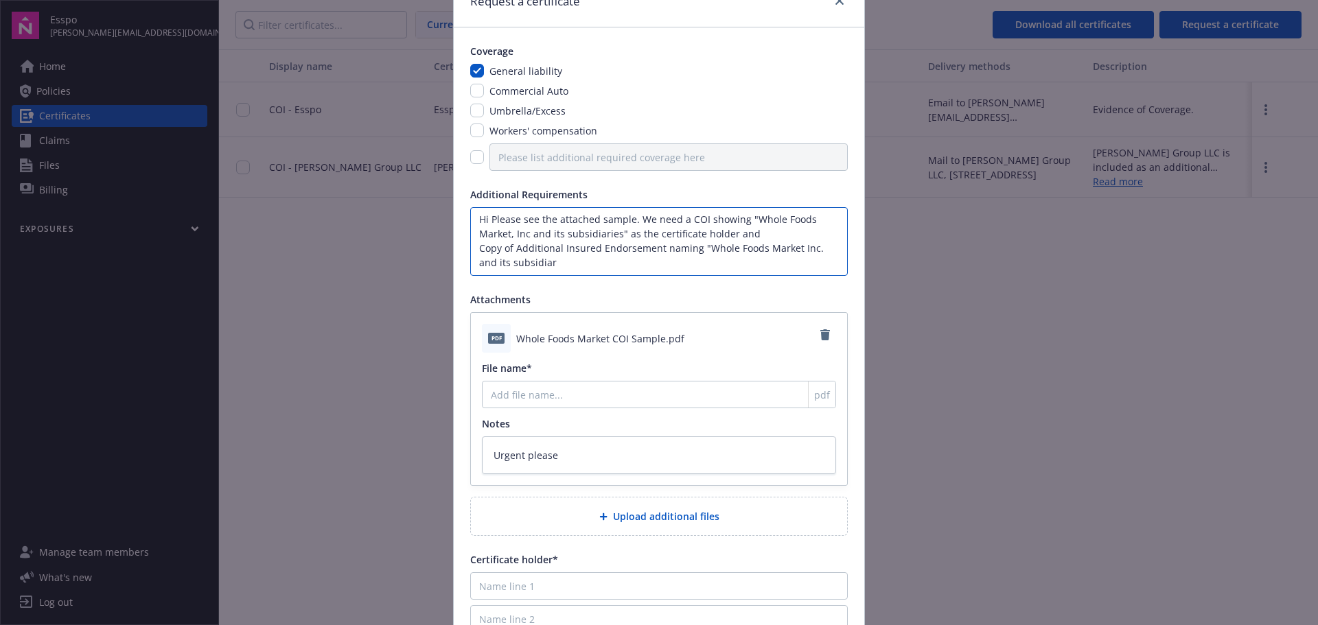
type textarea "x"
type textarea "Hi Please see the attached sample. We need a COI showing "Whole Foods Market, I…"
type textarea "x"
click at [566, 262] on textarea "Hi Please see the attached sample. We need a COI showing "Whole Foods Market, I…" at bounding box center [659, 241] width 378 height 69
type textarea "Hi Please see the attached sample. We need a COI showing "Whole Foods Market, I…"
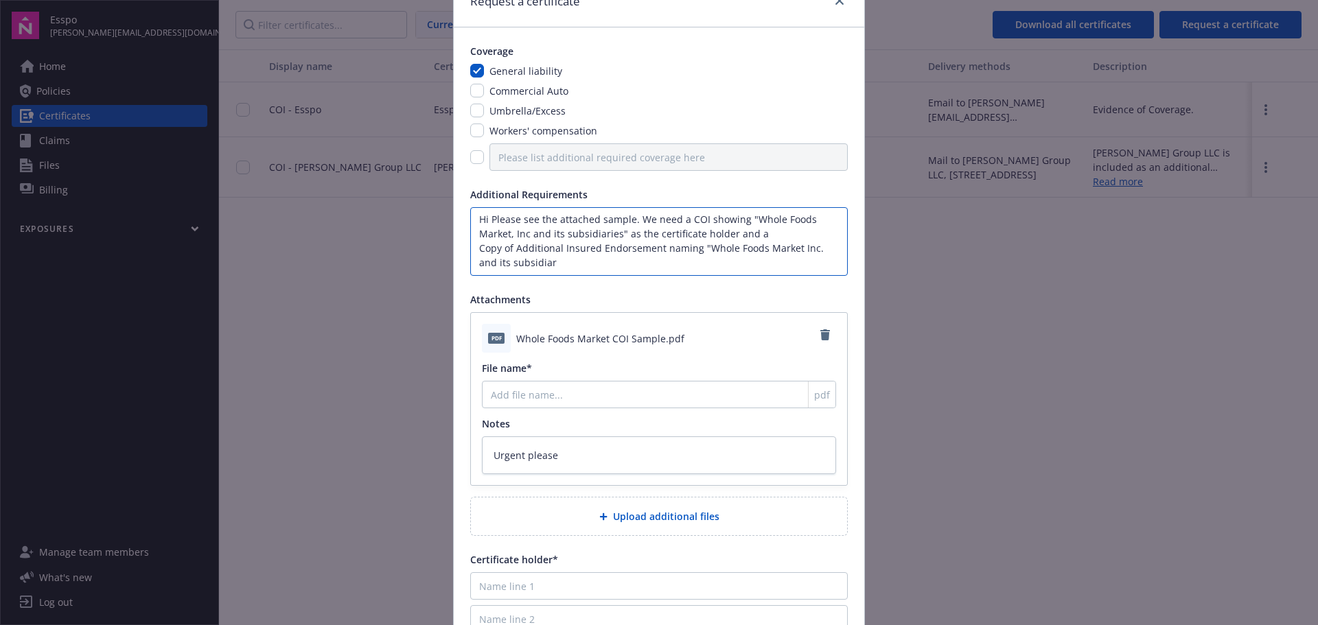
type textarea "x"
type textarea "Hi Please see the attached sample. We need a COI showing "Whole Foods Market, I…"
type textarea "x"
type textarea "Hi Please see the attached sample. We need a COI showing "Whole Foods Market, I…"
type textarea "x"
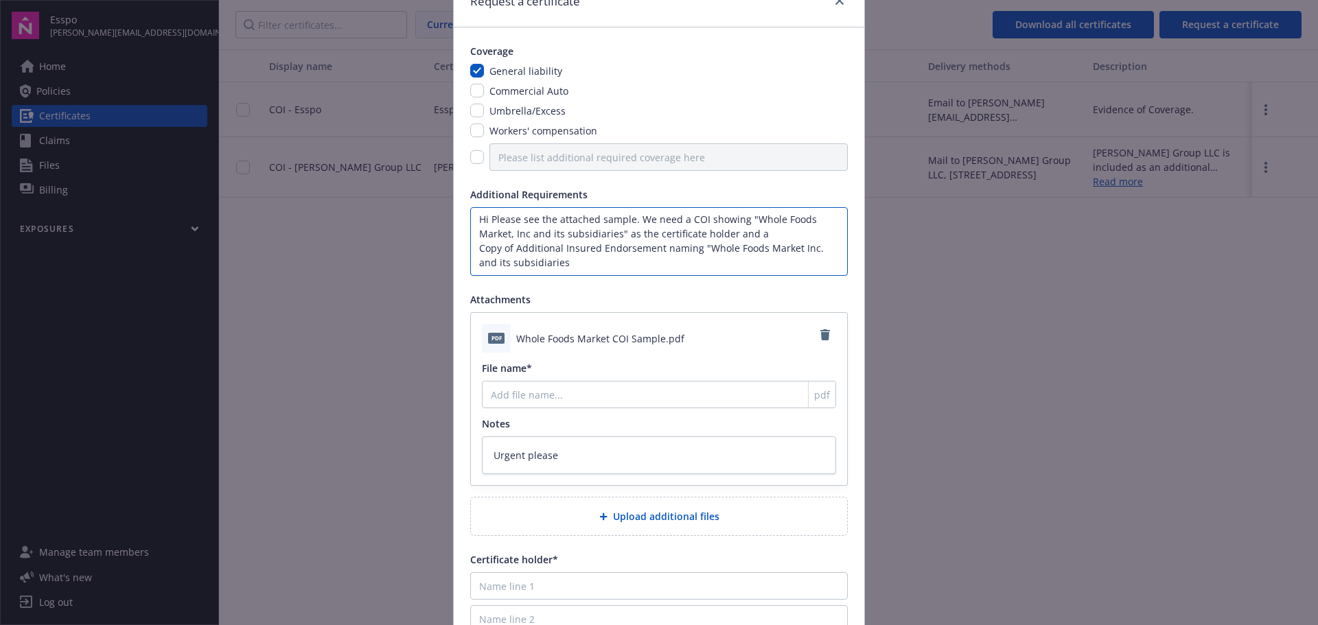
type textarea "Hi Please see the attached sample. We need a COI showing "Whole Foods Market, I…"
type textarea "x"
type textarea "Hi Please see the attached sample. We need a COI showing "Whole Foods Market, I…"
type textarea "x"
type textarea "Hi Please see the attached sample. We need a COI showing "Whole Foods Market, I…"
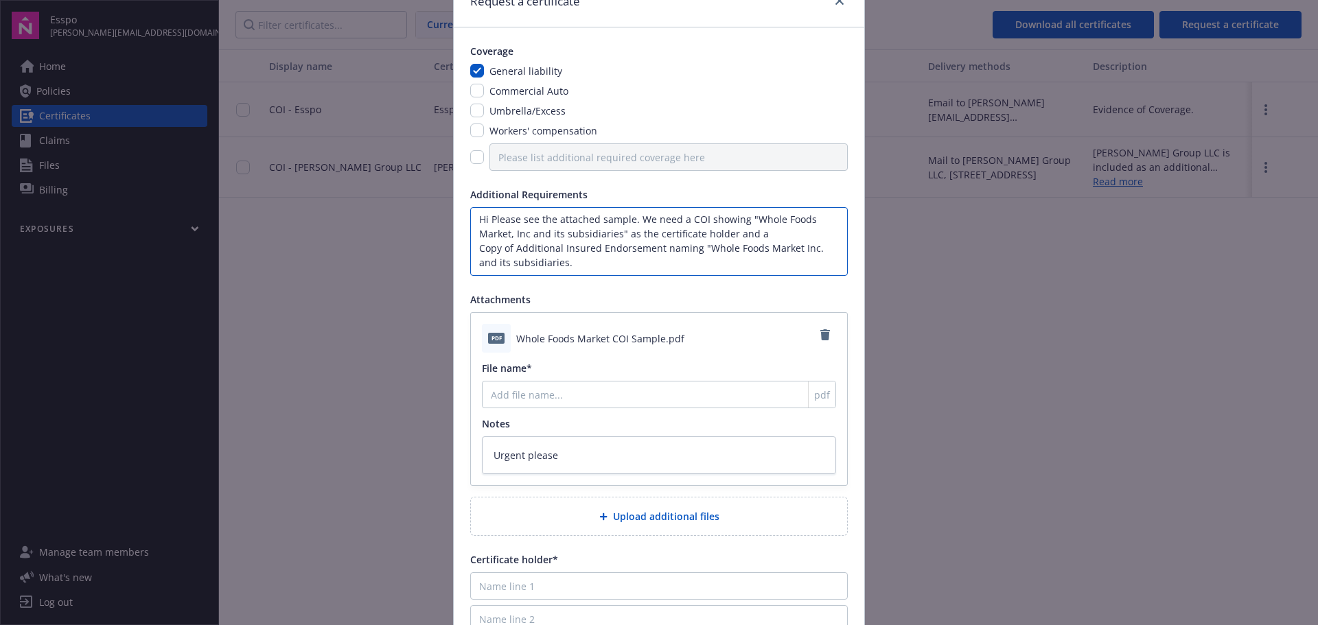
type textarea "x"
type textarea "Hi Please see the attached sample. We need a COI showing "Whole Foods Market, I…"
type textarea "x"
type textarea "Hi Please see the attached sample. We need a COI showing "Whole Foods Market, I…"
type textarea "x"
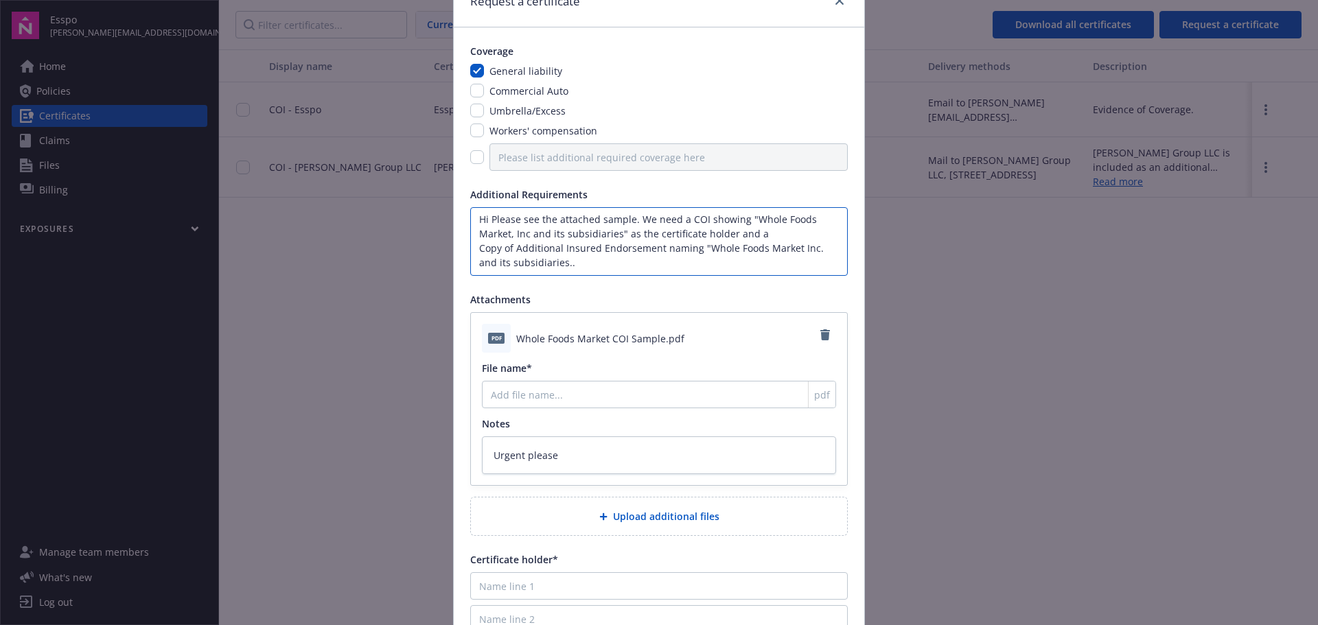
type textarea "Hi Please see the attached sample. We need a COI showing "Whole Foods Market, I…"
type textarea "x"
type textarea "Hi Please see the attached sample. We need a COI showing "Whole Foods Market, I…"
type textarea "x"
type textarea "Hi Please see the attached sample. We need a COI showing "Whole Foods Market, I…"
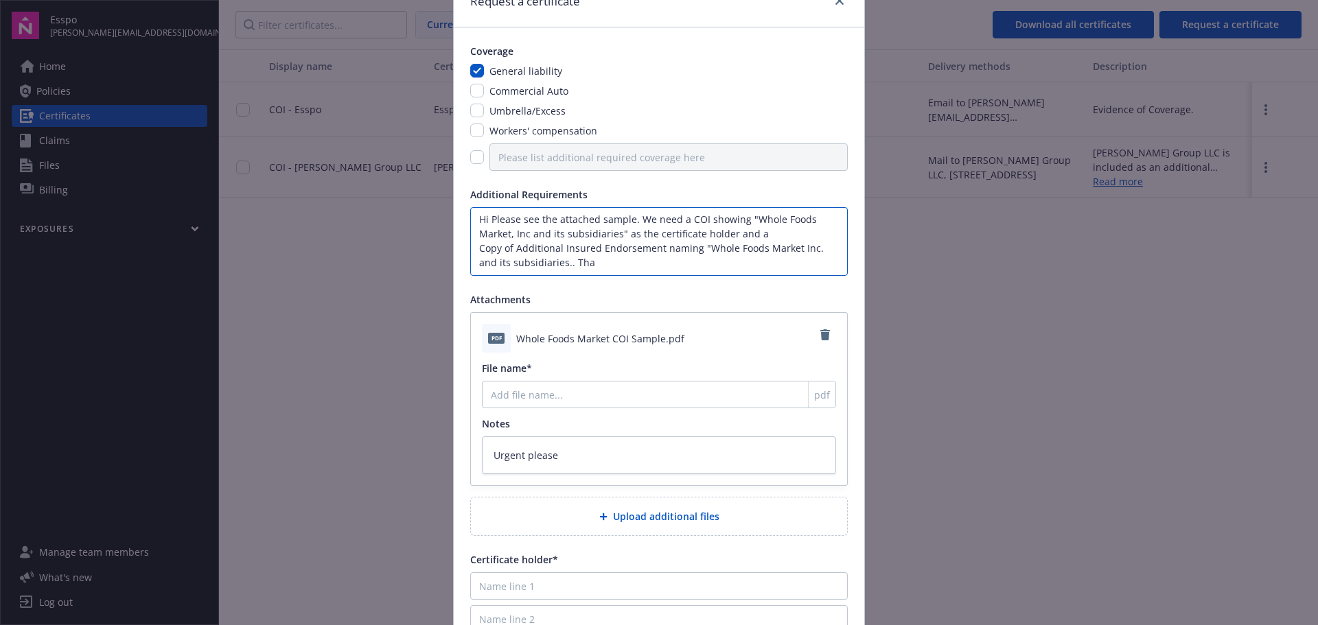
type textarea "x"
type textarea "Hi Please see the attached sample. We need a COI showing "Whole Foods Market, I…"
type textarea "x"
type textarea "Hi Please see the attached sample. We need a COI showing "Whole Foods Market, I…"
type textarea "x"
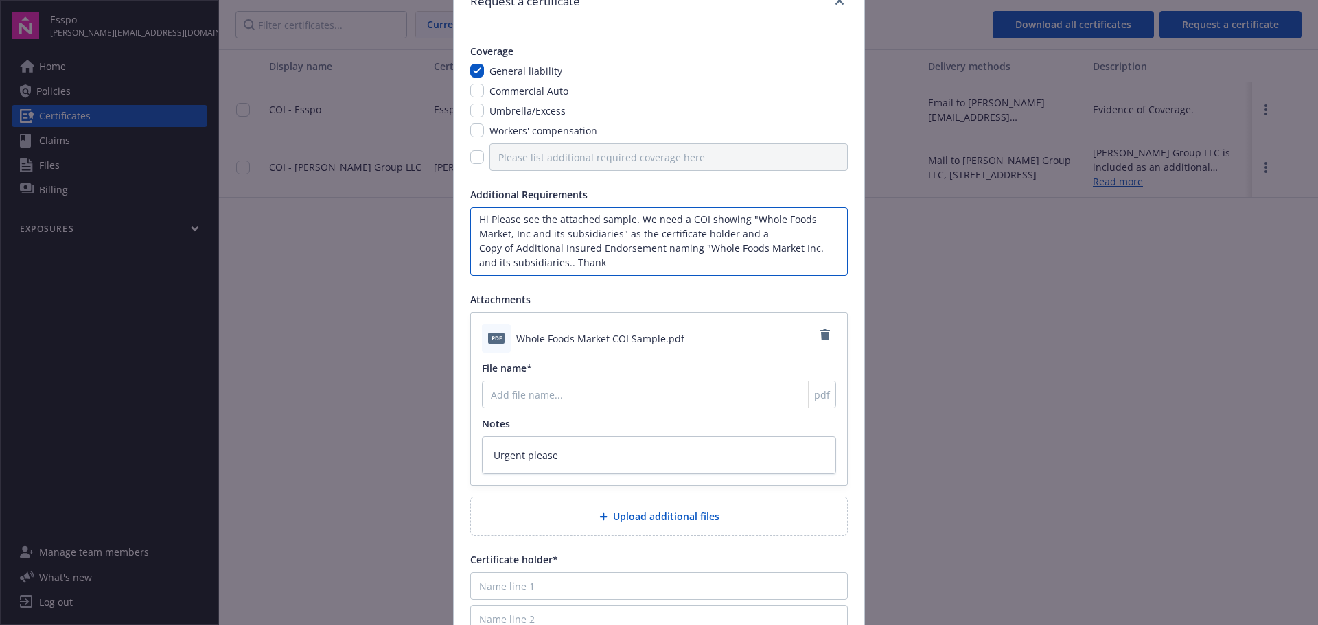
type textarea "Hi Please see the attached sample. We need a COI showing "Whole Foods Market, I…"
type textarea "x"
type textarea "Hi Please see the attached sample. We need a COI showing "Whole Foods Market, I…"
type textarea "x"
type textarea "Hi Please see the attached sample. We need a COI showing "Whole Foods Market, I…"
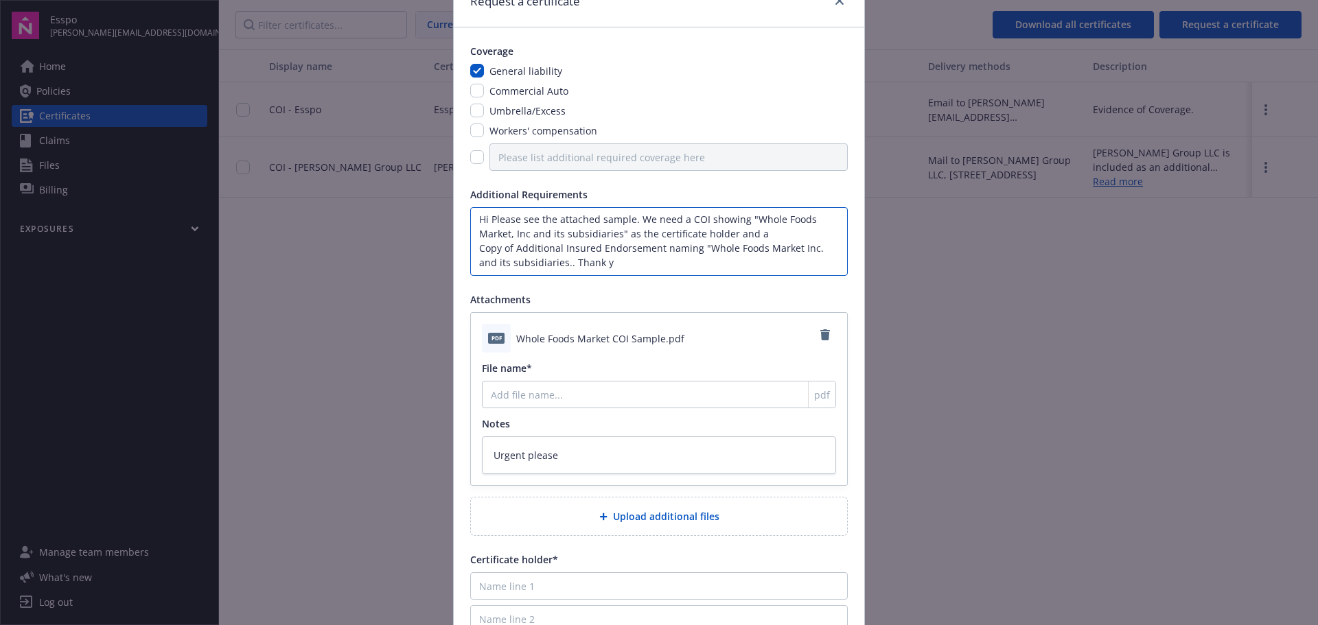
type textarea "x"
type textarea "Hi Please see the attached sample. We need a COI showing "Whole Foods Market, I…"
type textarea "x"
type textarea "Hi Please see the attached sample. We need a COI showing "Whole Foods Market, I…"
type textarea "x"
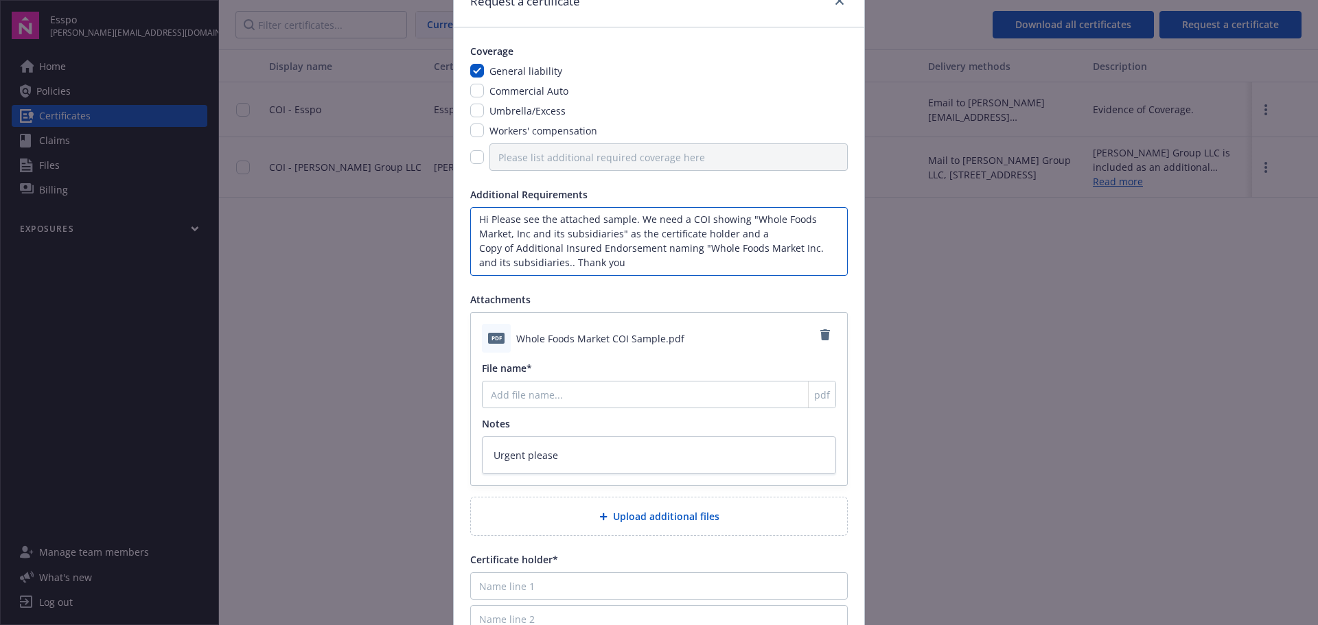
type textarea "Hi Please see the attached sample. We need a COI showing "Whole Foods Market, I…"
type textarea "x"
type textarea "Hi Please see the attached sample. We need a COI showing "Whole Foods Market, I…"
type textarea "x"
type textarea "Hi Please see the attached sample. We need a COI showing "Whole Foods Market, I…"
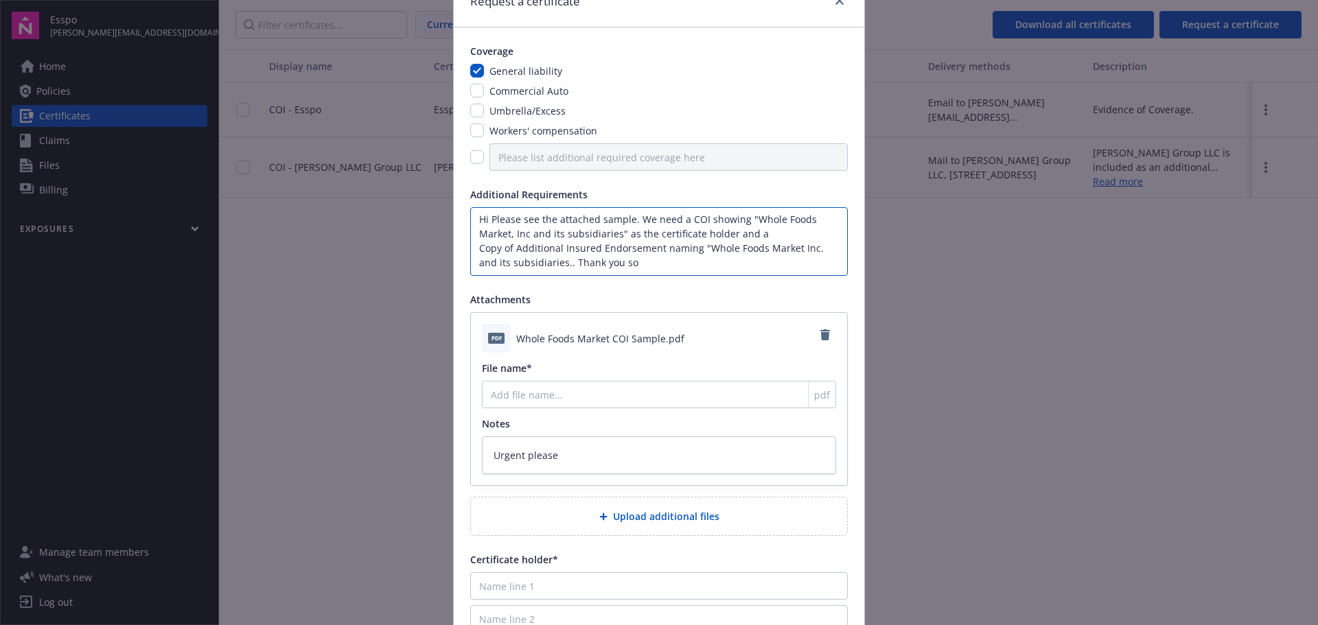
type textarea "x"
type textarea "Hi Please see the attached sample. We need a COI showing "Whole Foods Market, I…"
type textarea "x"
type textarea "Hi Please see the attached sample. We need a COI showing "Whole Foods Market, I…"
type textarea "x"
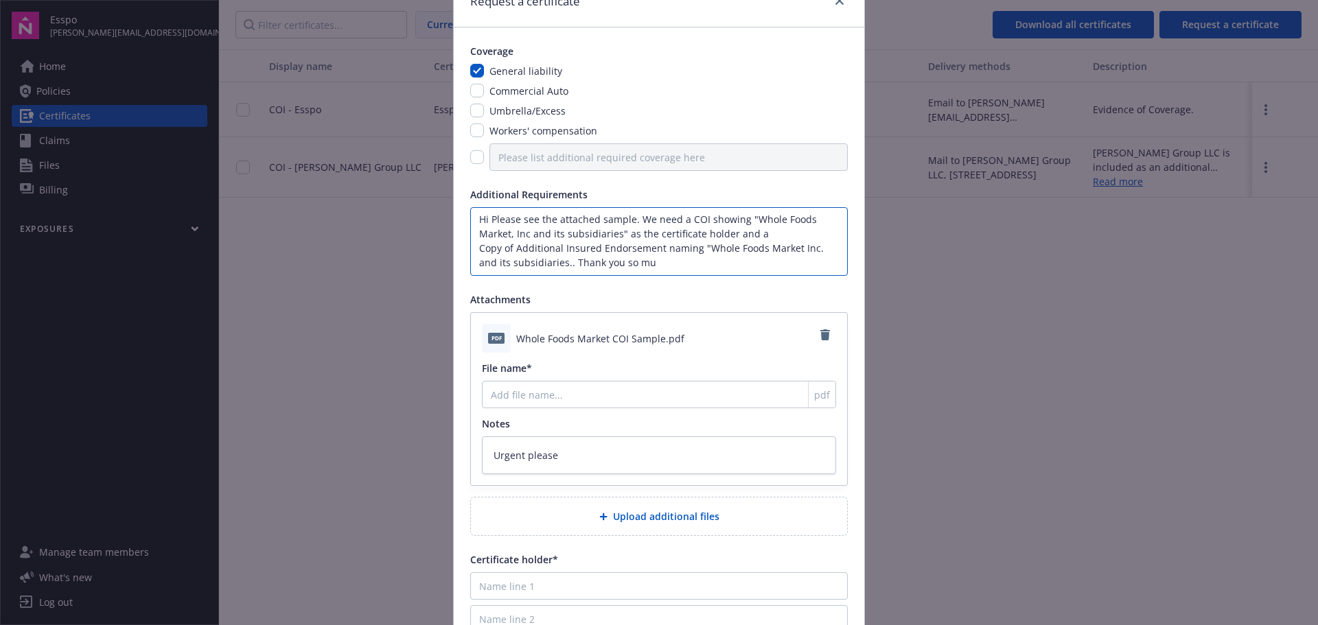
type textarea "Hi Please see the attached sample. We need a COI showing "Whole Foods Market, I…"
type textarea "x"
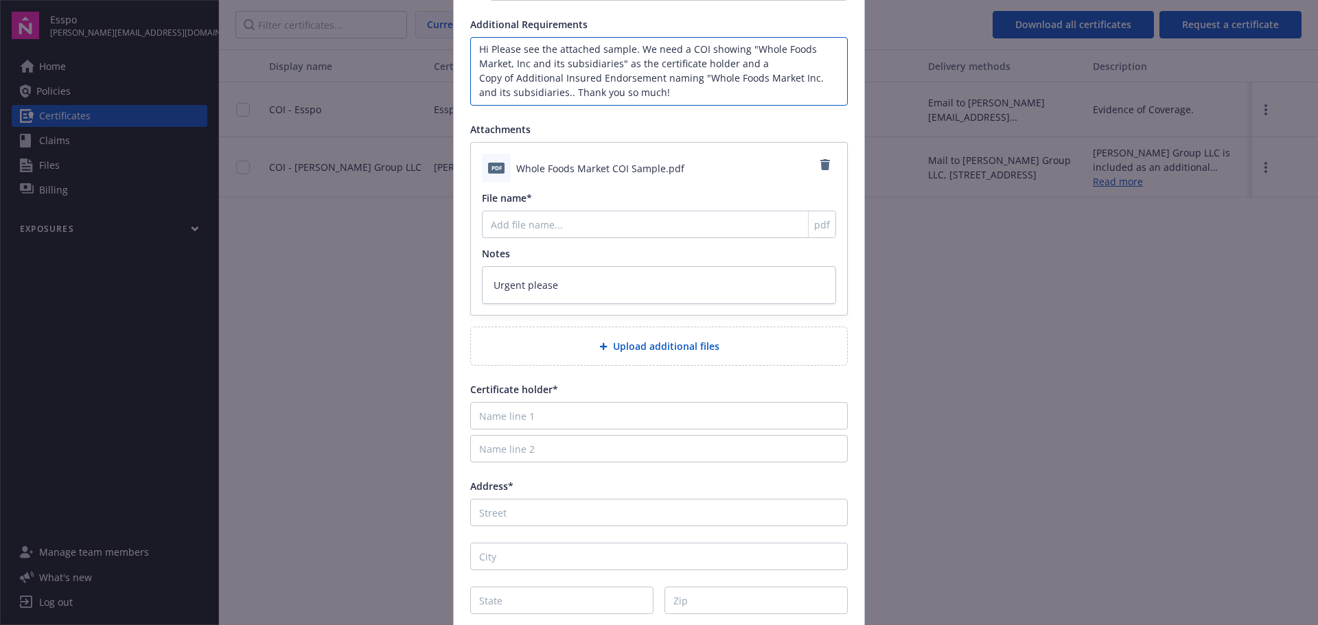
scroll to position [275, 0]
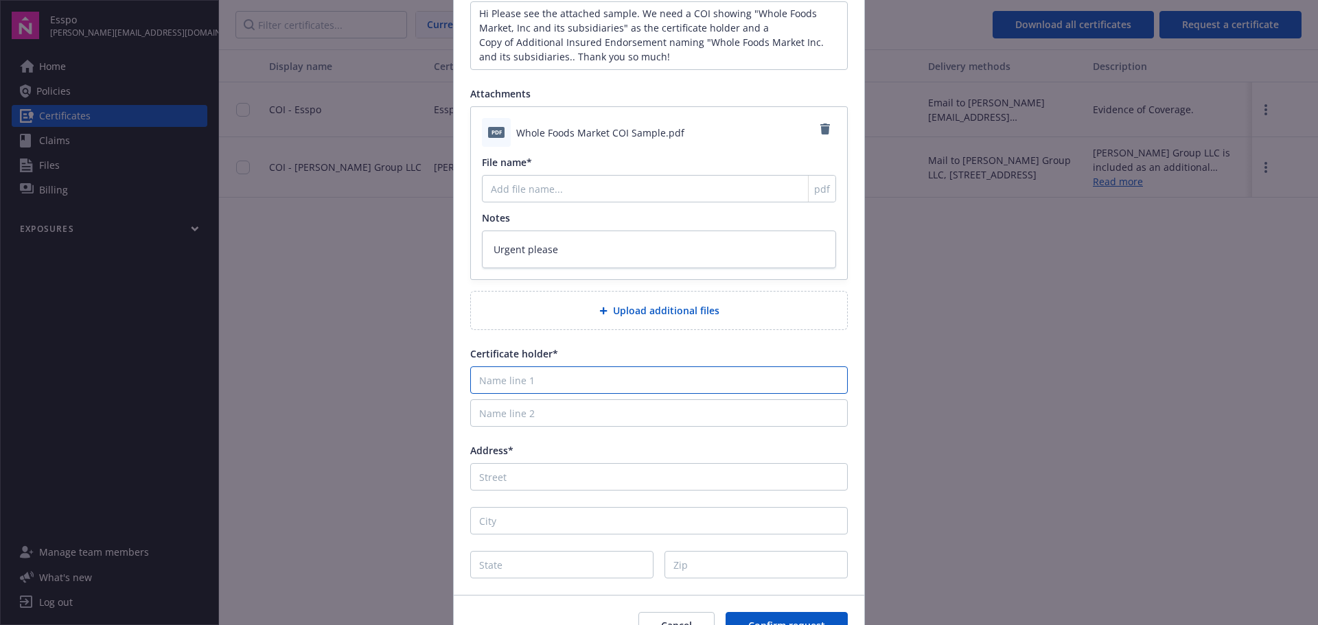
click at [576, 378] on input "Name line 1" at bounding box center [659, 380] width 378 height 27
click at [518, 382] on input "Name line 1" at bounding box center [659, 380] width 378 height 27
paste input "Whole Foods Market Inc. and its subsidiaries"
click at [516, 415] on input "Name line 2" at bounding box center [659, 412] width 378 height 27
paste input "C/O Evident ID, Inc"
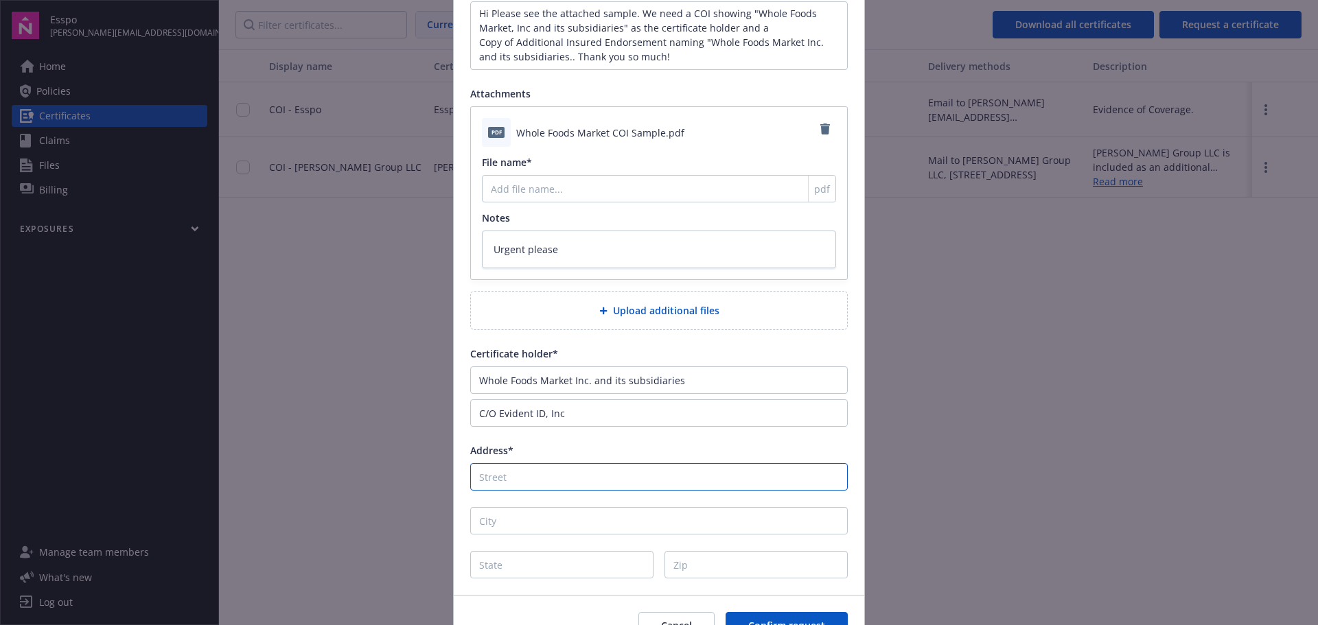
click at [530, 475] on input "Address*" at bounding box center [659, 476] width 378 height 27
paste input "8520 Allison Pointe Blvd Ste 223; PMB 52150"
click at [485, 522] on input "City" at bounding box center [659, 520] width 378 height 27
click at [506, 522] on input "Indianeapolis" at bounding box center [659, 520] width 378 height 27
click at [524, 563] on input "State" at bounding box center [561, 564] width 183 height 27
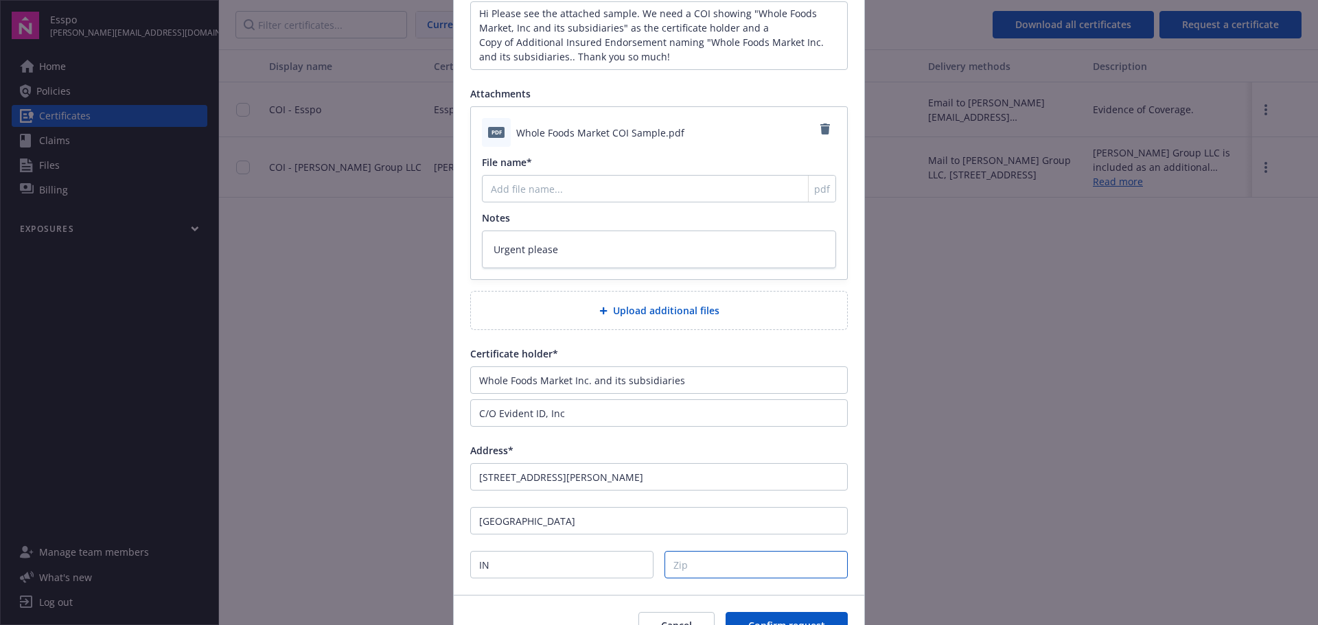
click at [719, 566] on input "Zip" at bounding box center [755, 564] width 183 height 27
click at [582, 476] on input "8520 Allison Pointe Blvd Ste 223; PMB 52150" at bounding box center [659, 476] width 378 height 27
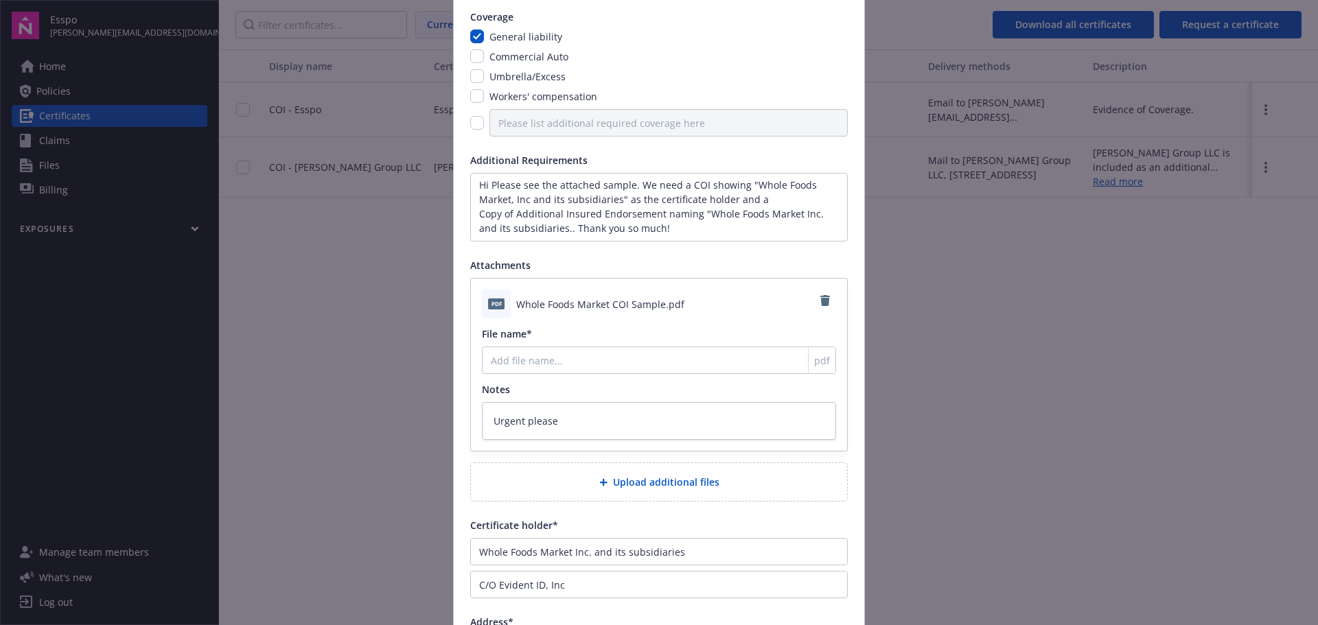
scroll to position [137, 0]
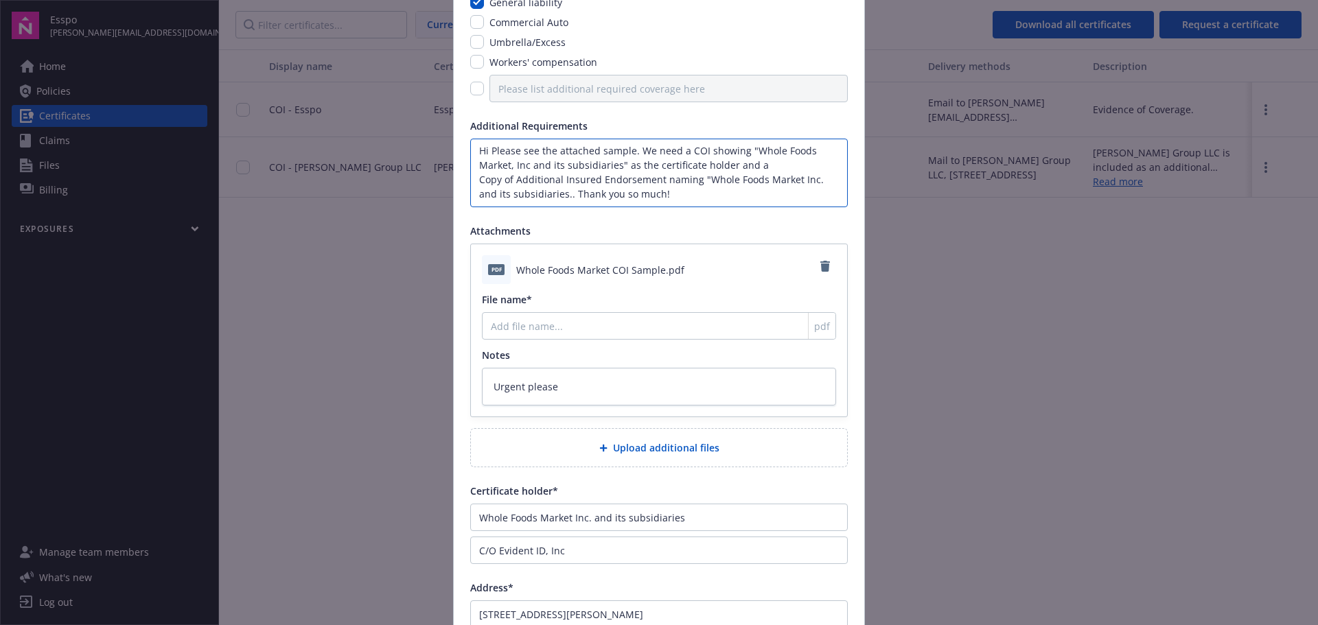
click at [564, 191] on textarea "Hi Please see the attached sample. We need a COI showing "Whole Foods Market, I…" at bounding box center [659, 173] width 378 height 69
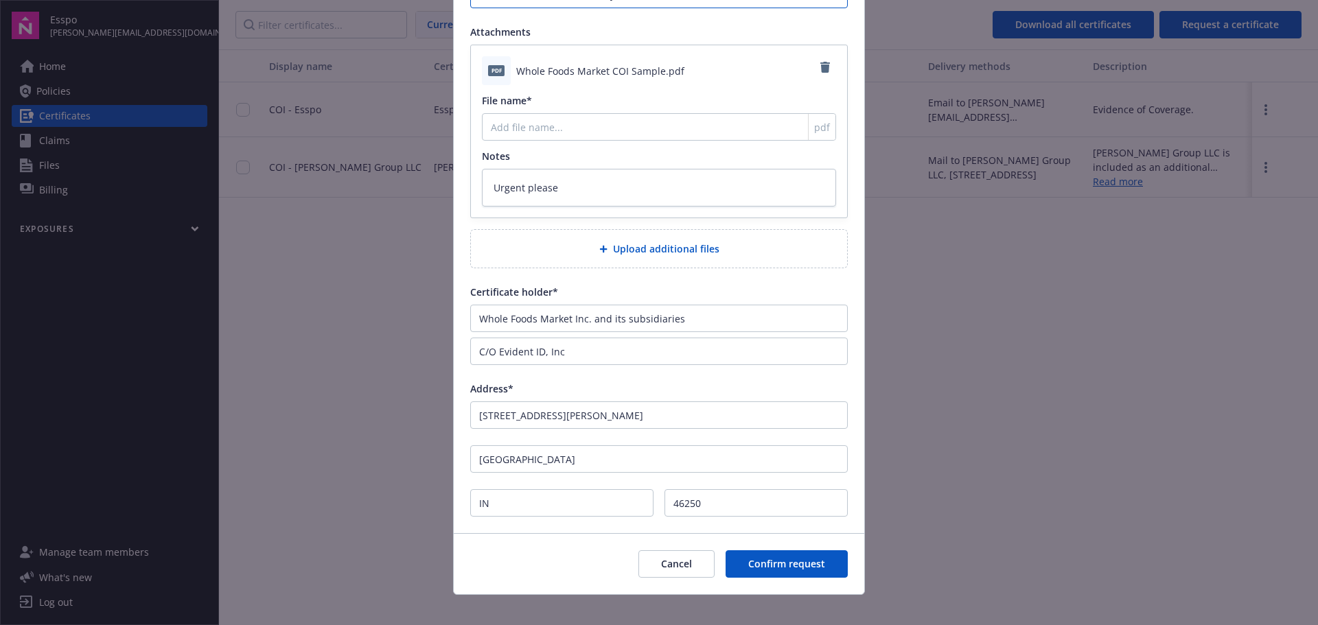
scroll to position [350, 0]
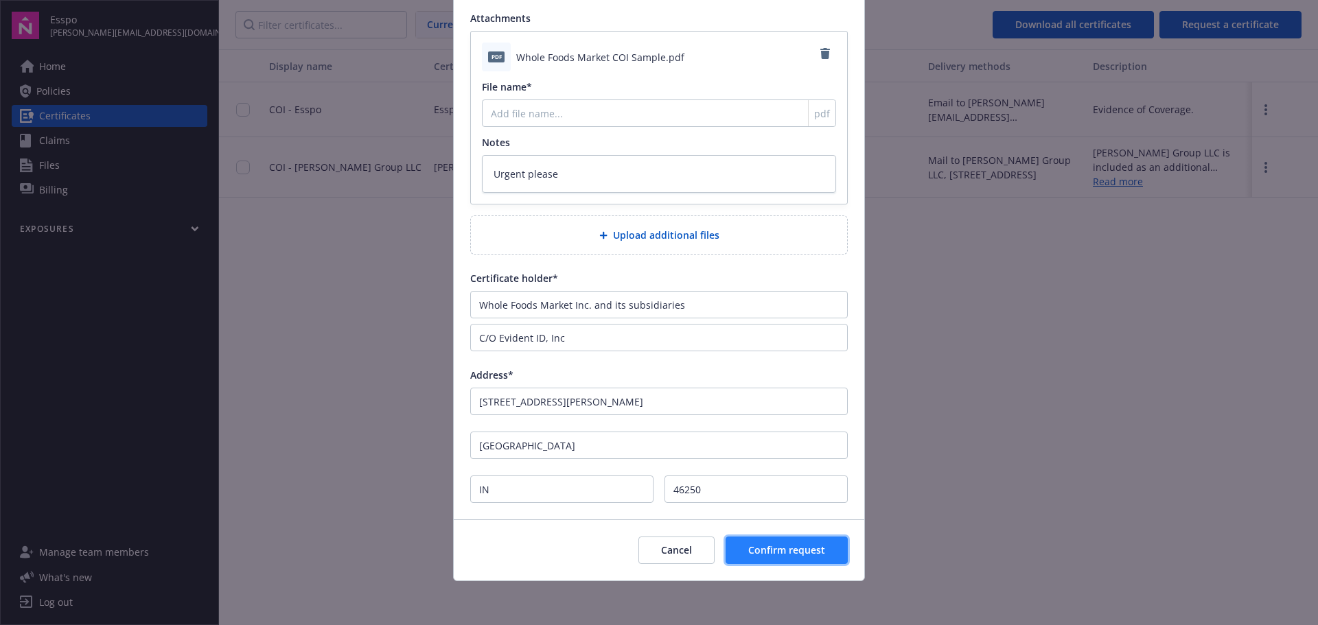
click at [784, 548] on span "Confirm request" at bounding box center [786, 550] width 77 height 13
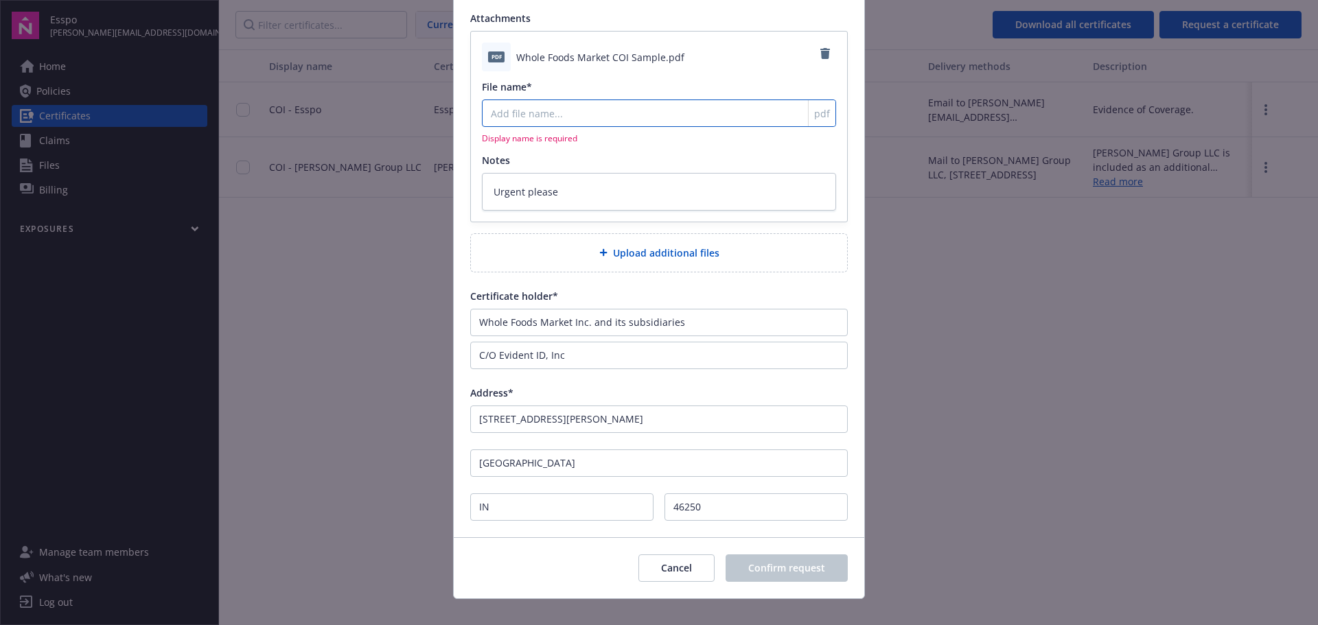
click at [654, 113] on input "File name*" at bounding box center [659, 113] width 354 height 27
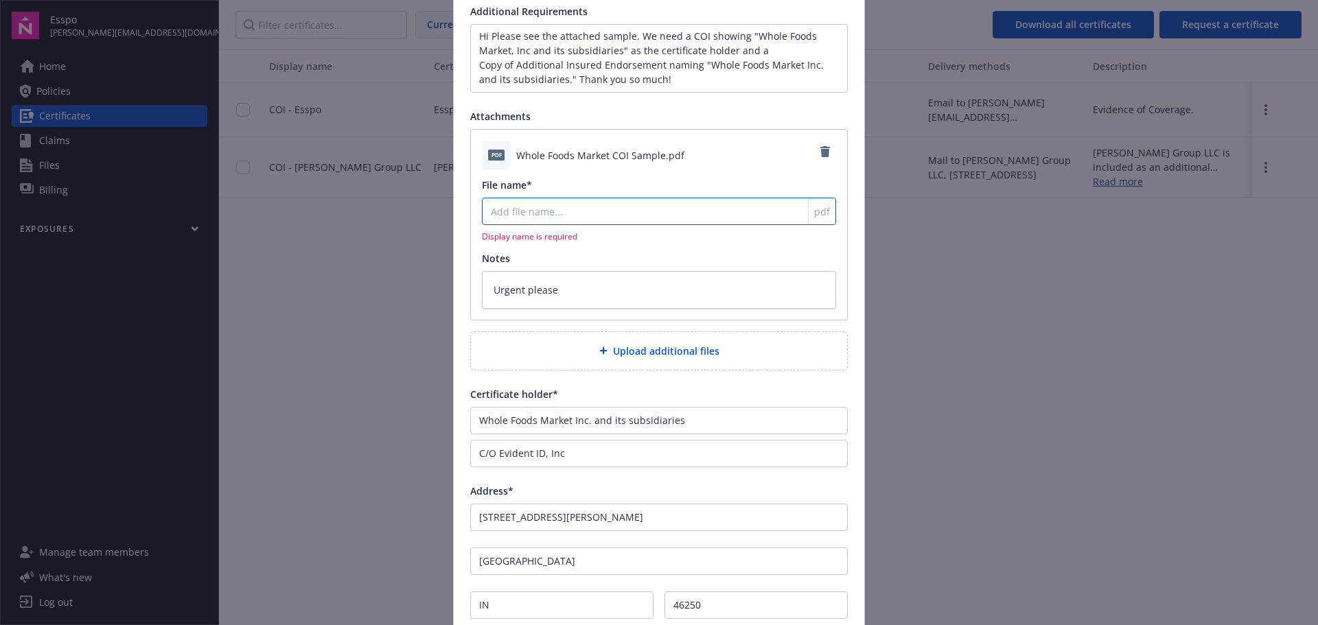
scroll to position [213, 0]
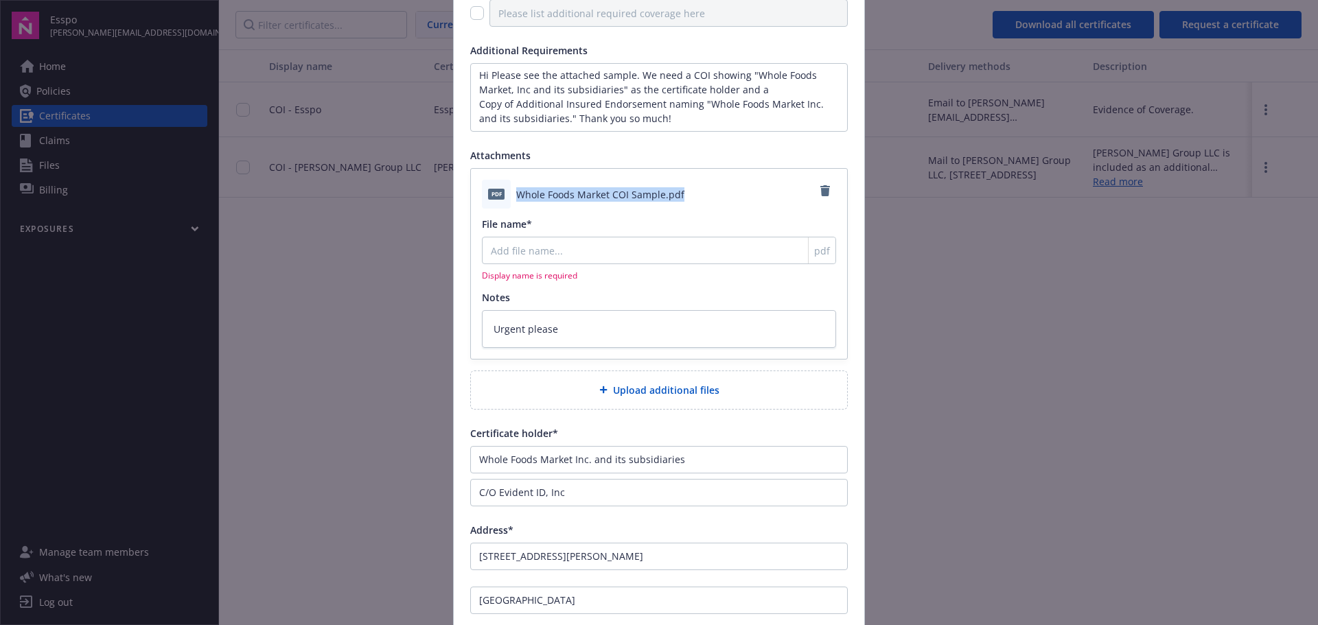
drag, startPoint x: 512, startPoint y: 194, endPoint x: 674, endPoint y: 196, distance: 162.0
click at [674, 196] on span "Whole Foods Market COI Sample.pdf" at bounding box center [600, 194] width 168 height 14
copy span "Whole Foods Market COI Sample.pdf"
click at [500, 253] on input "File name*" at bounding box center [659, 250] width 354 height 27
paste input "Whole Foods Market COI Sample.pdf"
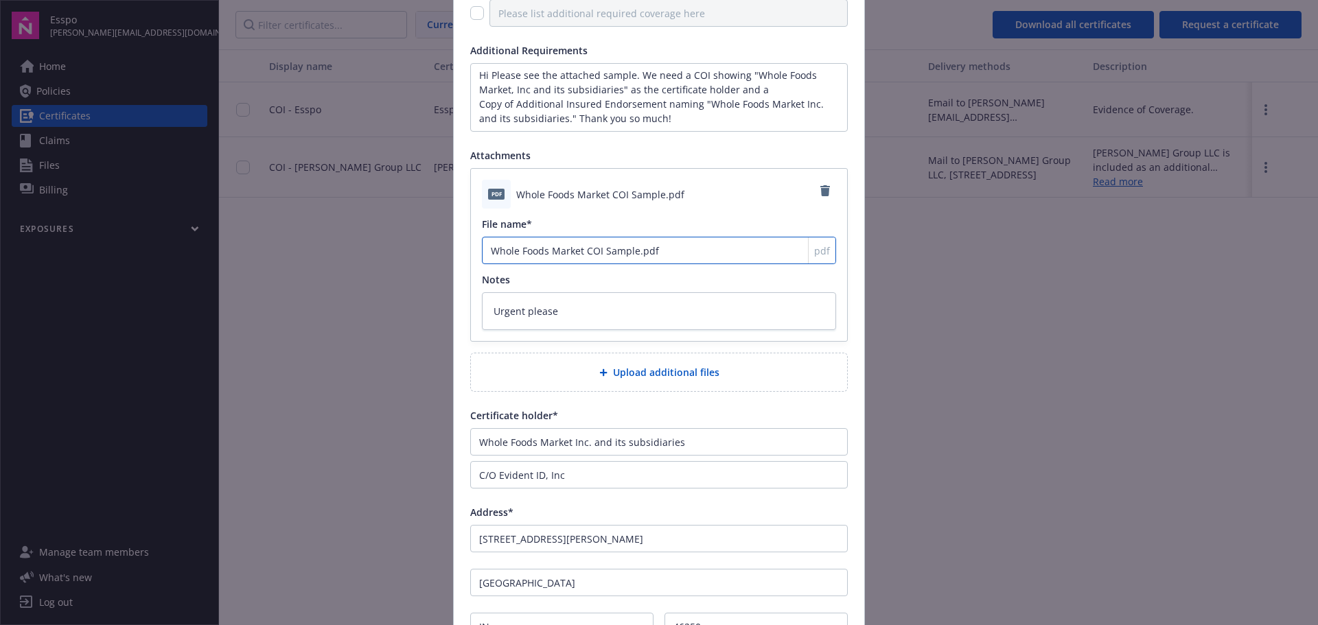
scroll to position [350, 0]
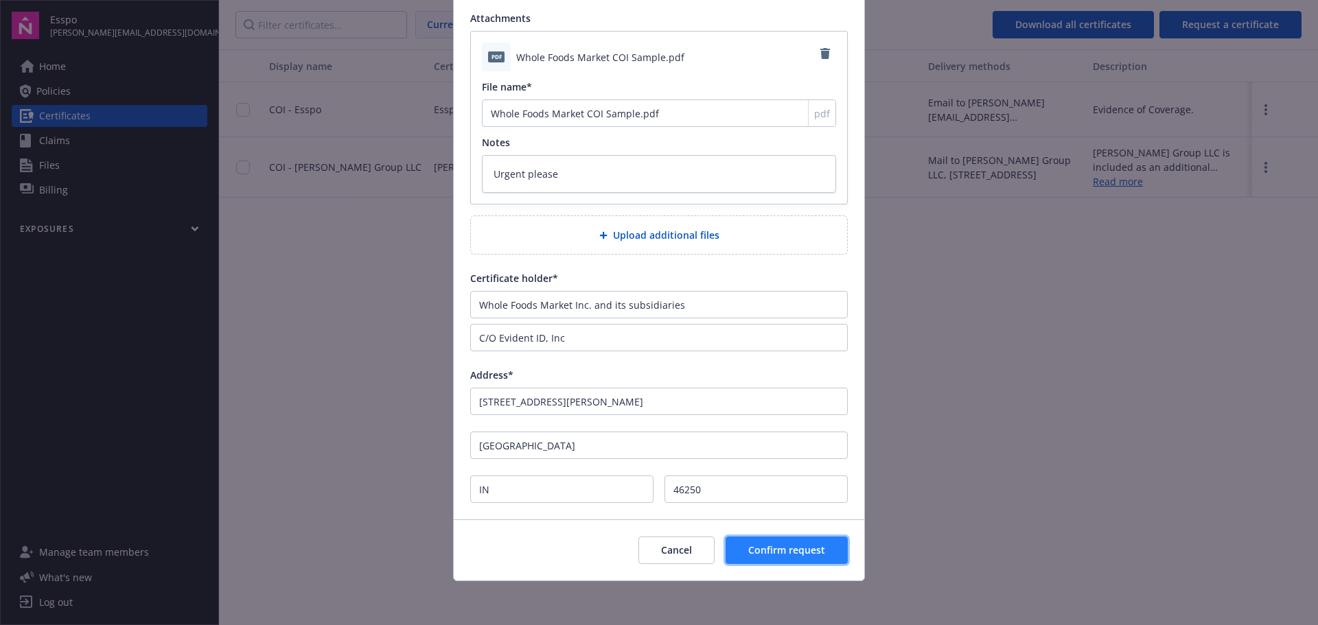
click at [797, 547] on span "Confirm request" at bounding box center [786, 550] width 77 height 13
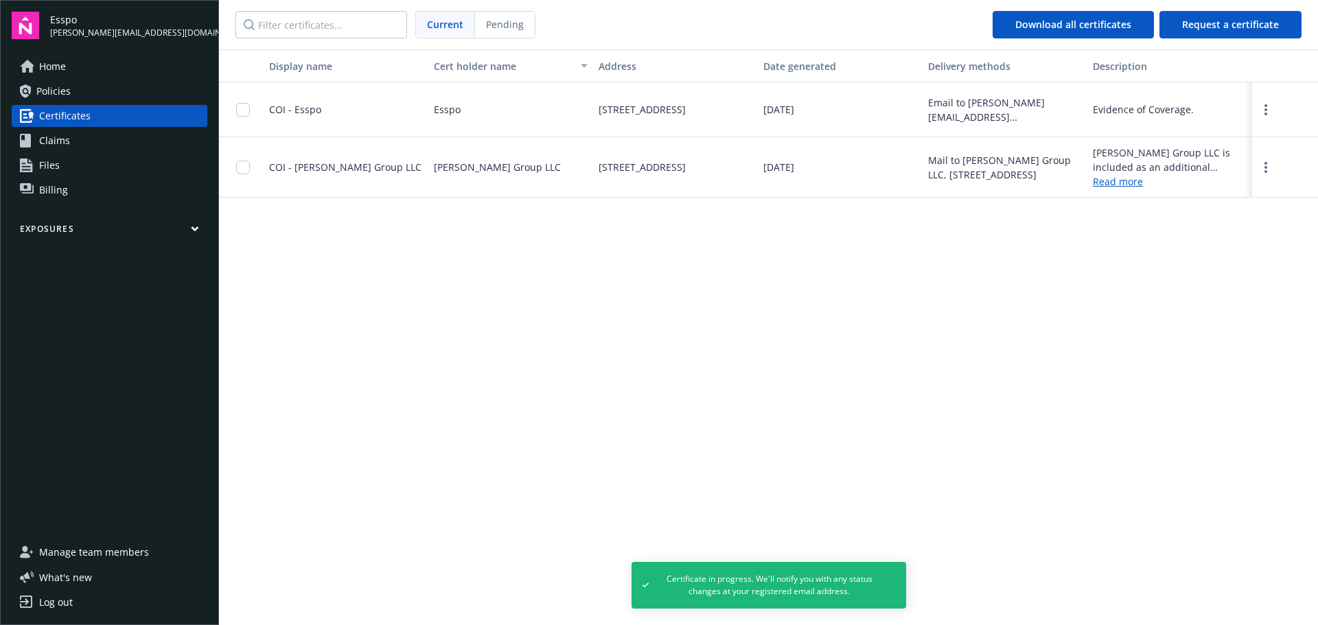
click at [388, 174] on div "COI - [PERSON_NAME] Group LLC" at bounding box center [346, 167] width 165 height 60
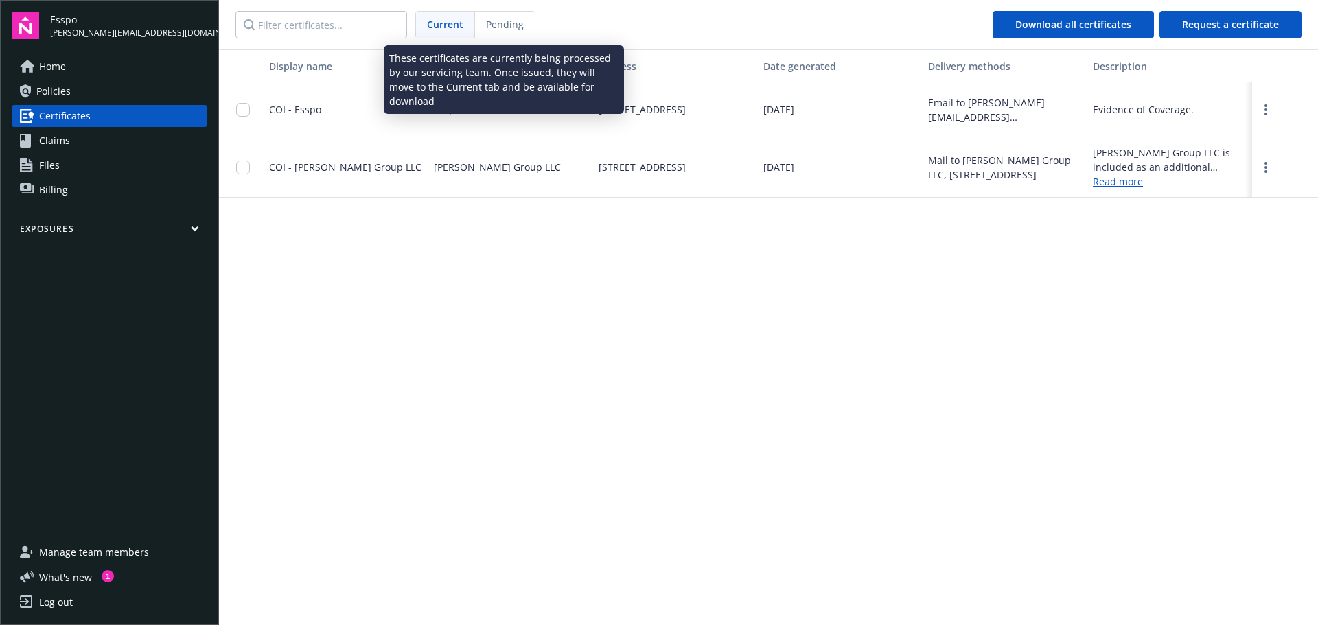
click at [520, 29] on span "Pending" at bounding box center [505, 24] width 38 height 14
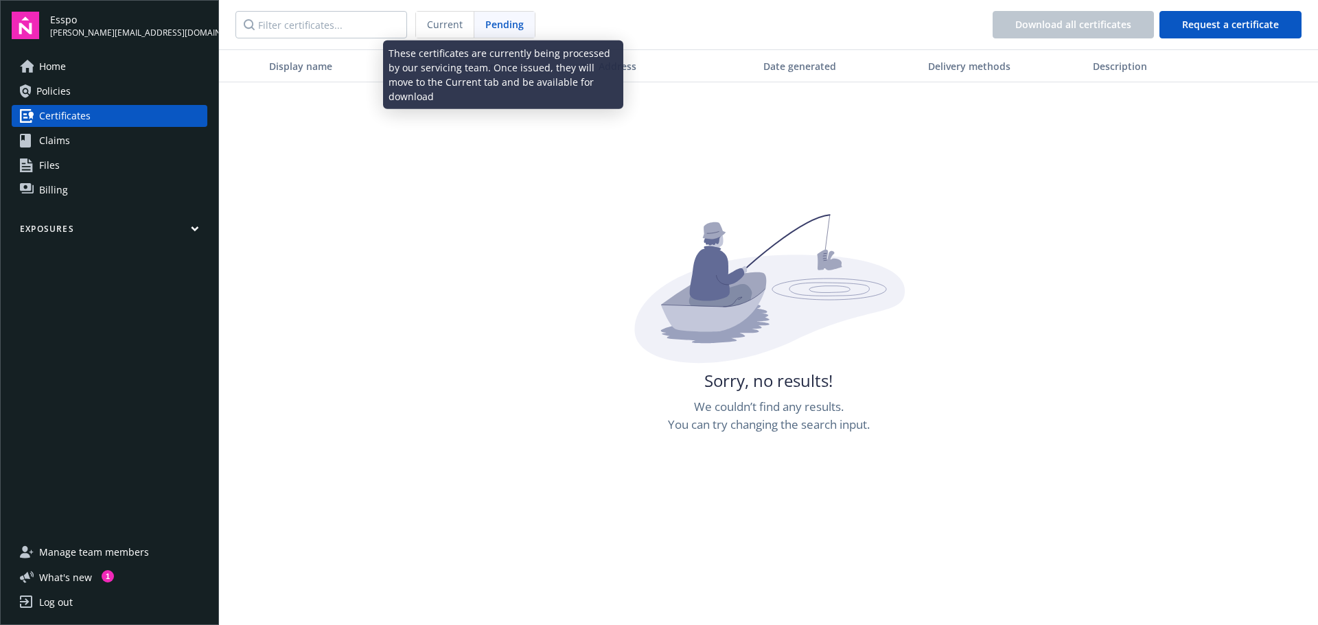
click at [451, 24] on span "Current" at bounding box center [445, 24] width 36 height 14
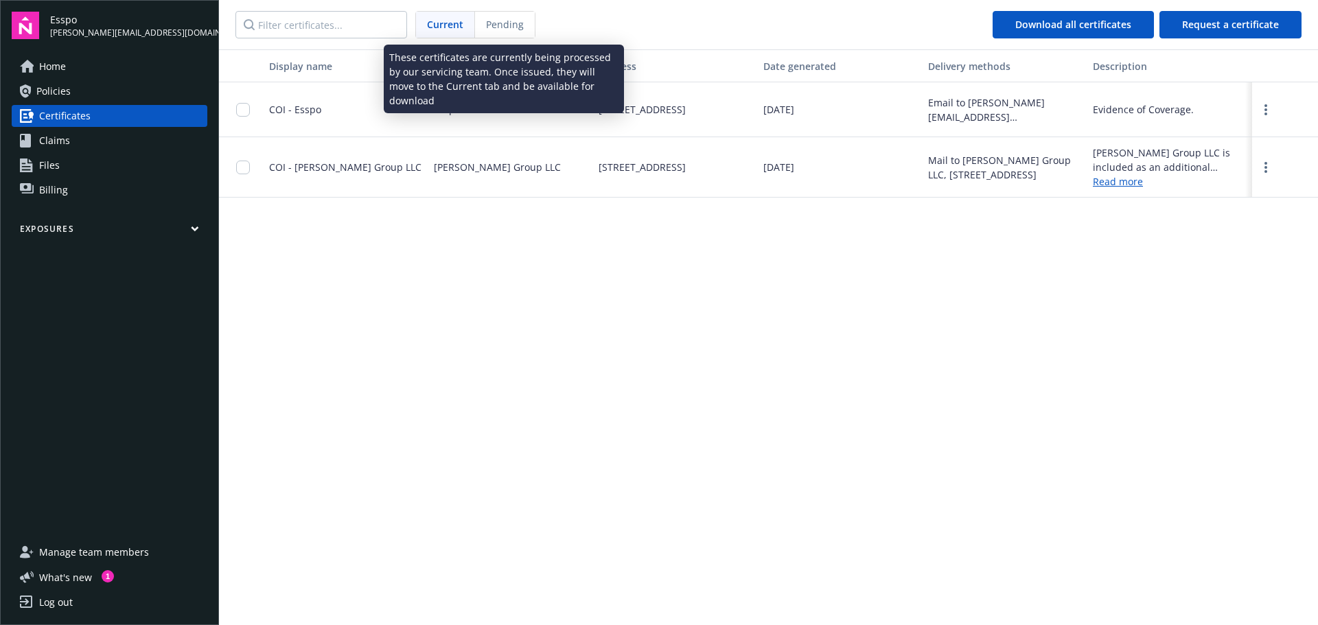
click at [506, 21] on span "Pending" at bounding box center [505, 24] width 38 height 14
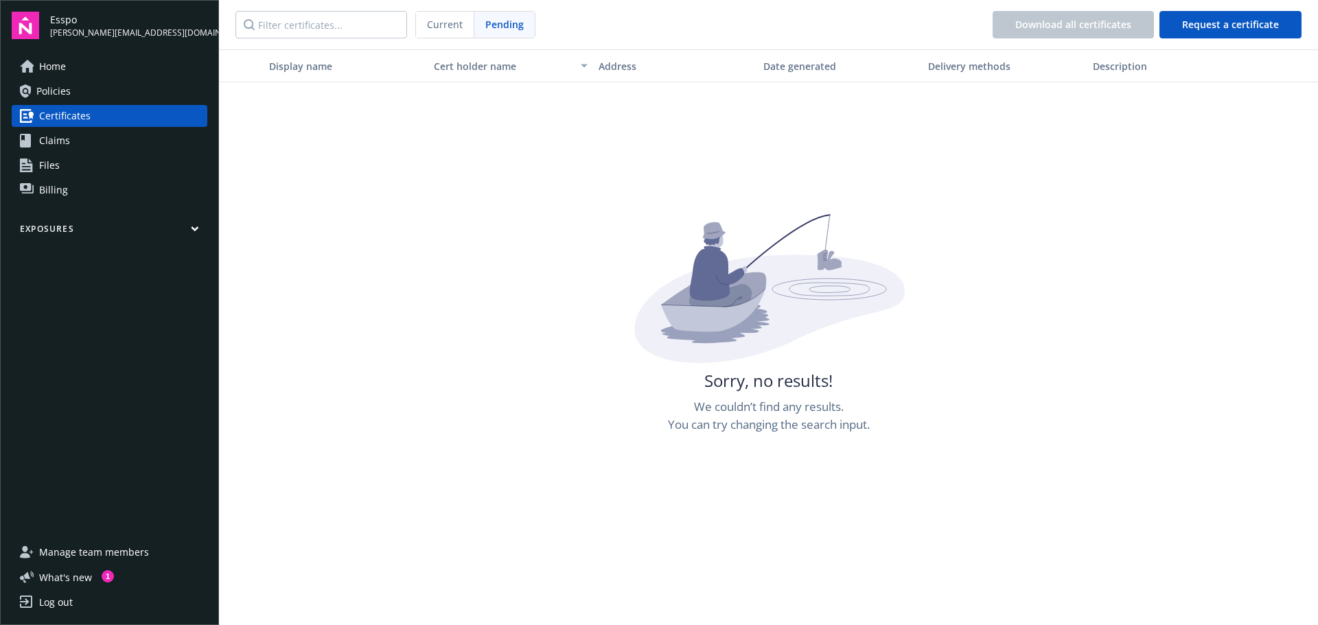
click at [82, 67] on link "Home" at bounding box center [110, 67] width 196 height 22
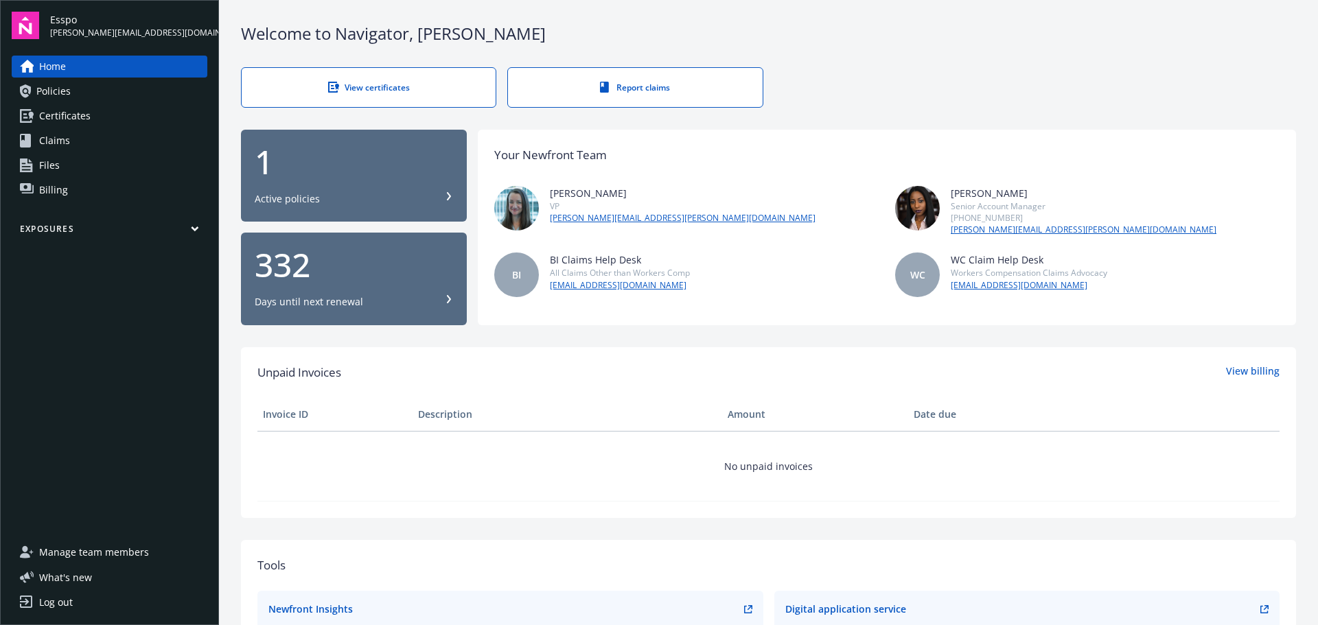
click at [86, 93] on link "Policies" at bounding box center [110, 91] width 196 height 22
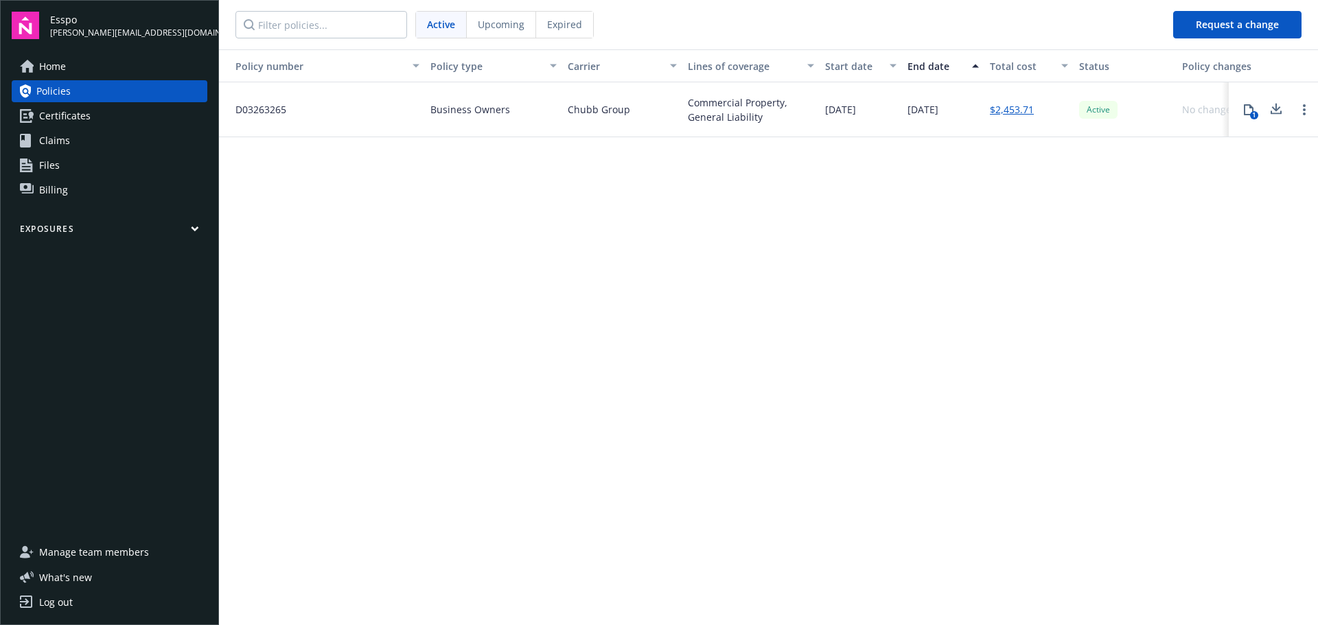
click at [124, 116] on link "Certificates" at bounding box center [110, 116] width 196 height 22
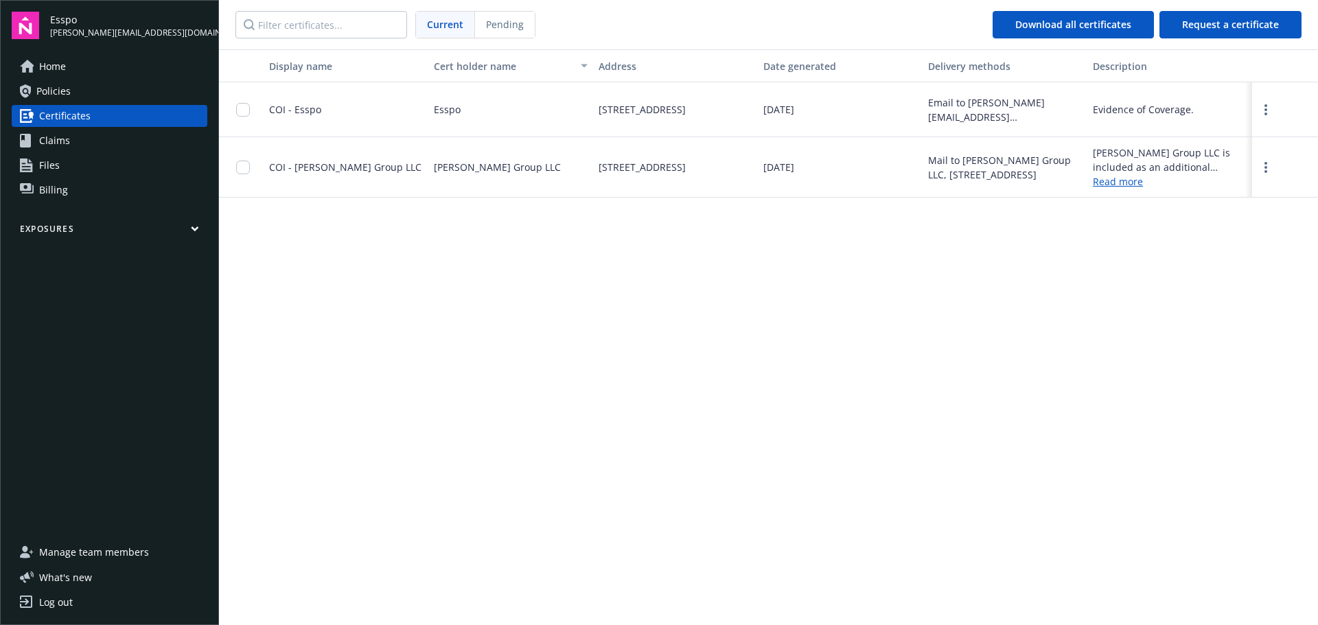
click at [105, 137] on link "Claims" at bounding box center [110, 141] width 196 height 22
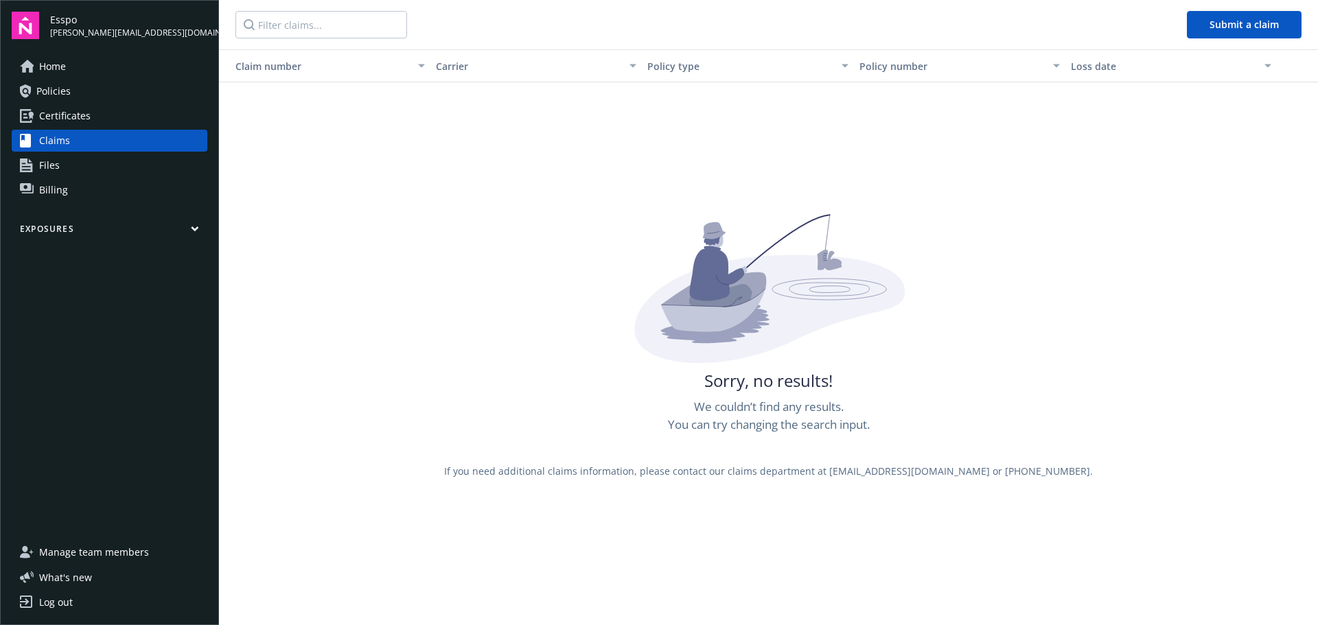
click at [68, 166] on link "Files" at bounding box center [110, 165] width 196 height 22
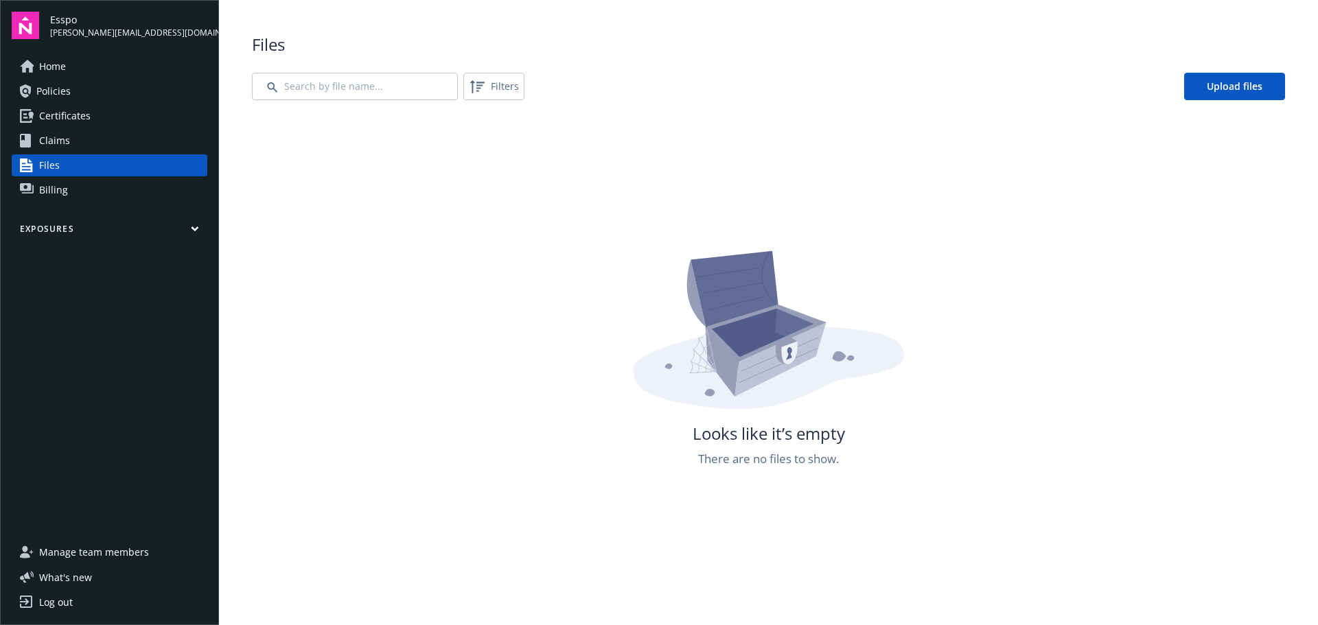
click at [76, 188] on link "Billing" at bounding box center [110, 190] width 196 height 22
